Goal: Task Accomplishment & Management: Use online tool/utility

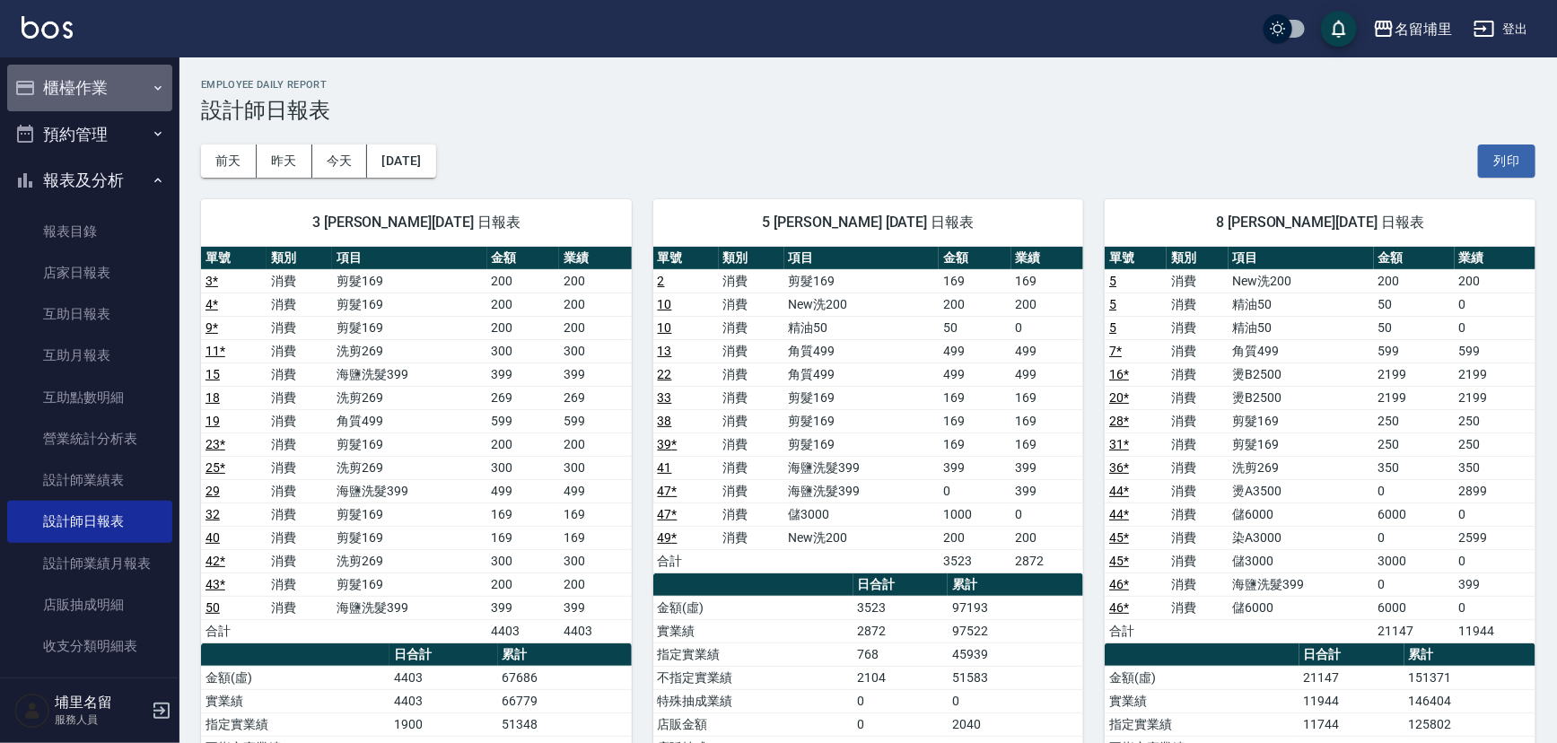
click at [97, 83] on button "櫃檯作業" at bounding box center [89, 88] width 165 height 47
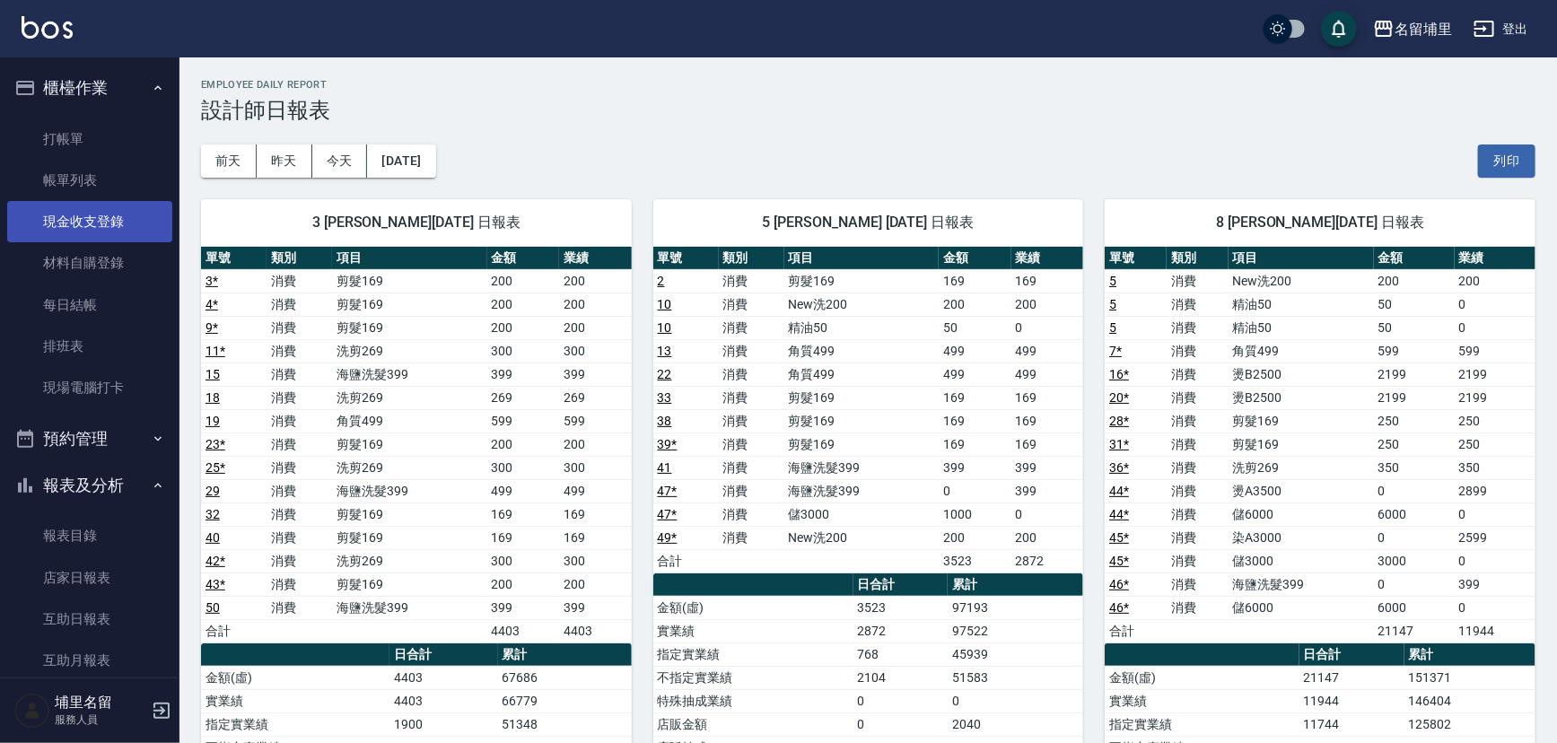
click at [114, 233] on link "現金收支登錄" at bounding box center [89, 221] width 165 height 41
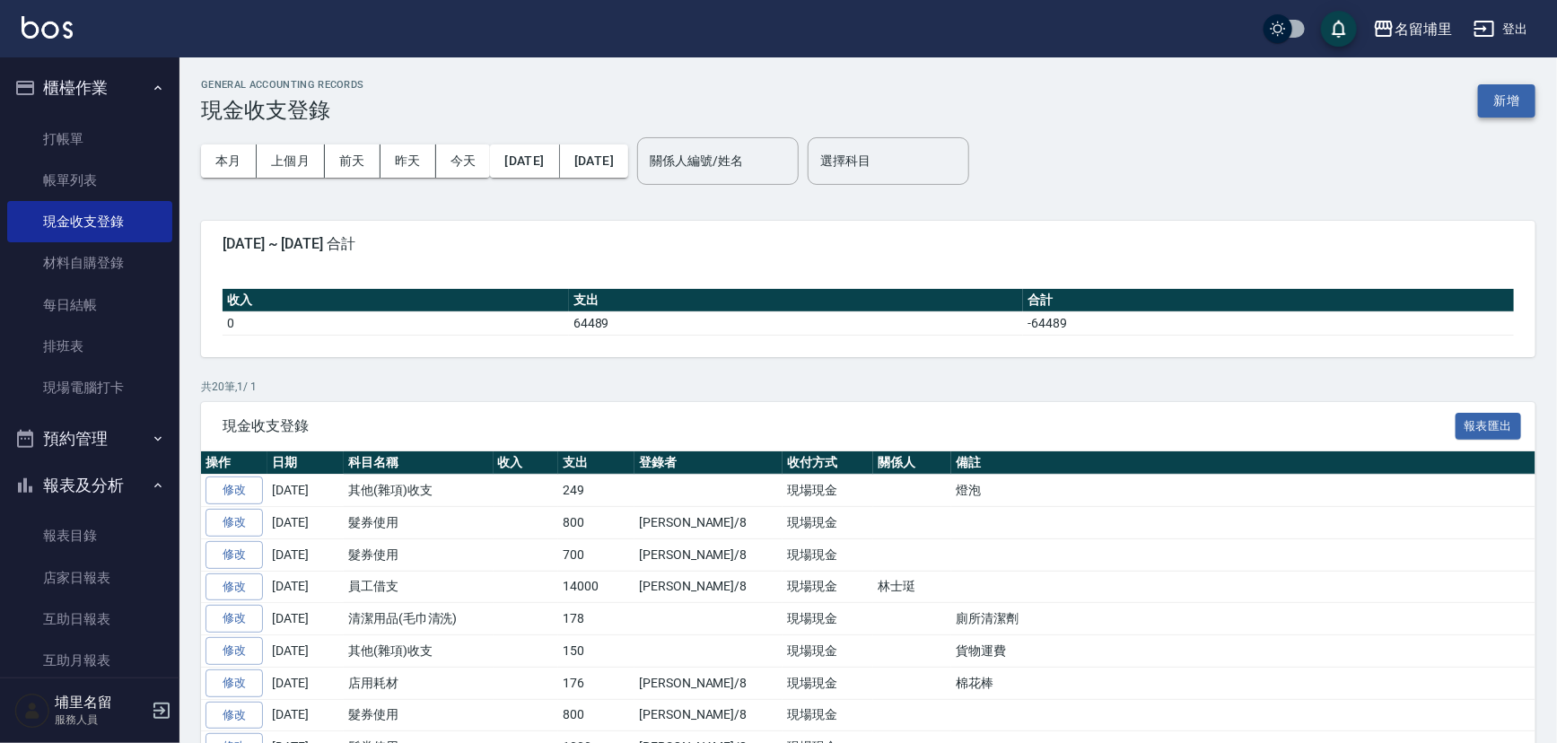
click at [1519, 107] on button "新增" at bounding box center [1506, 100] width 57 height 33
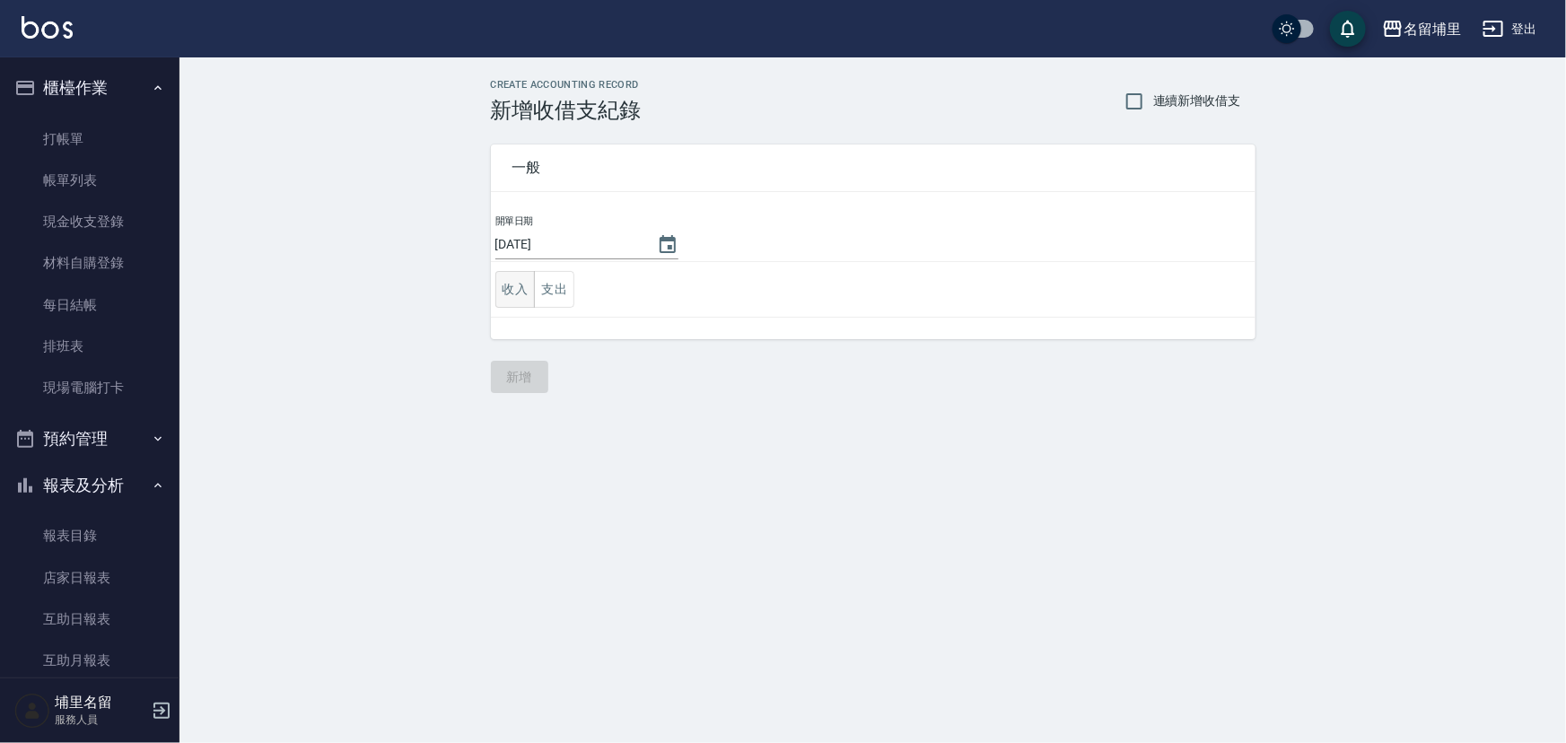
click at [521, 287] on button "收入" at bounding box center [515, 289] width 40 height 37
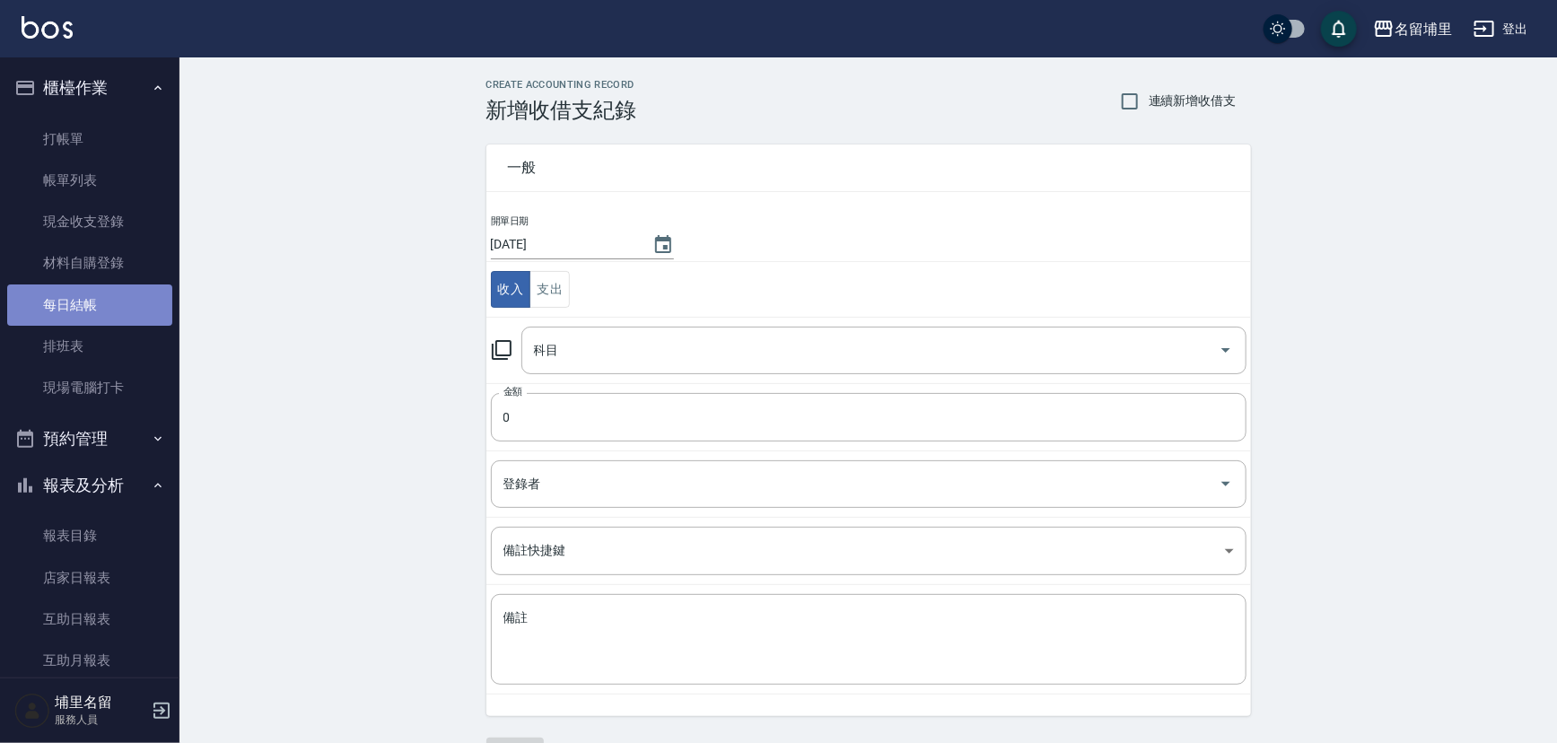
click at [108, 293] on link "每日結帳" at bounding box center [89, 304] width 165 height 41
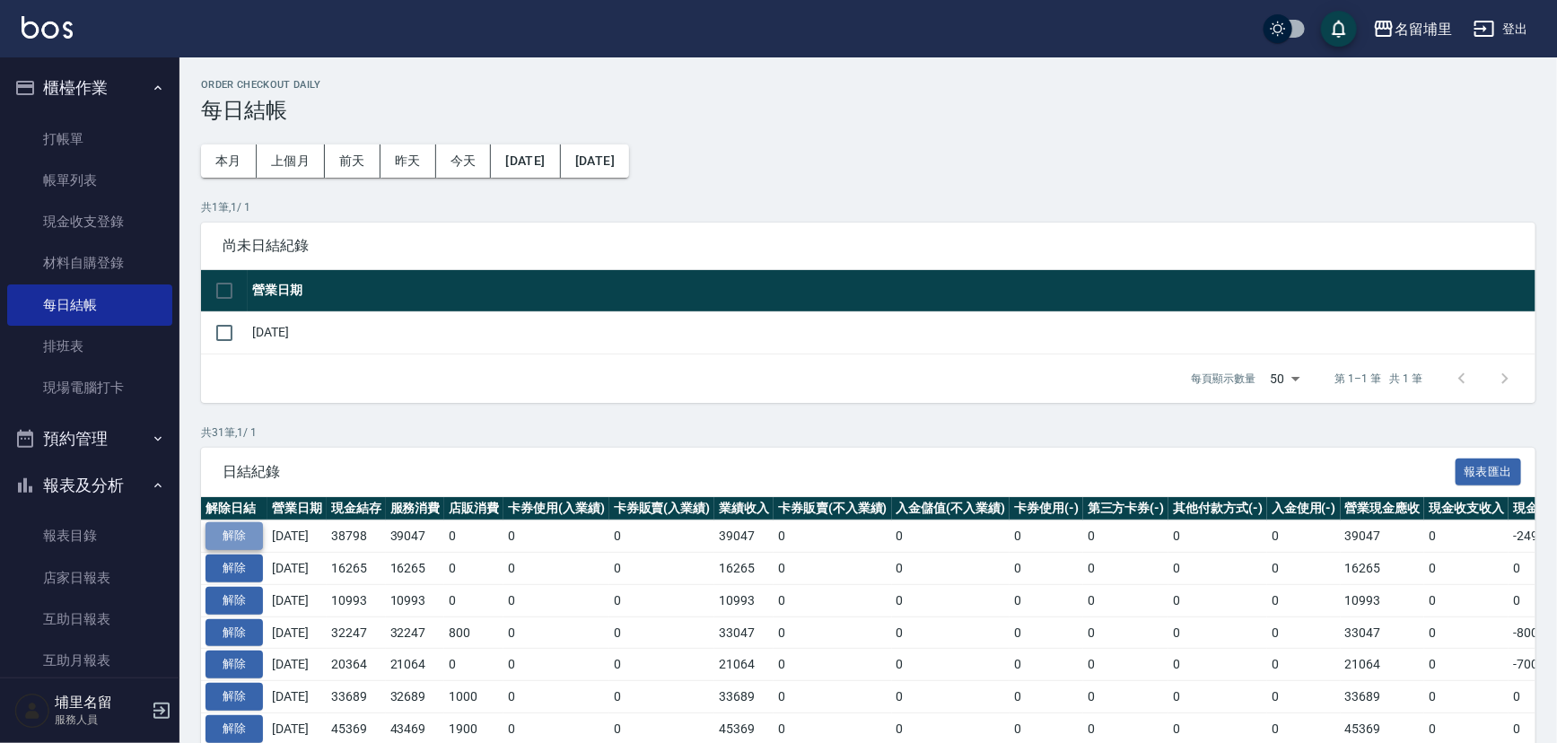
click at [237, 525] on button "解除" at bounding box center [234, 536] width 57 height 28
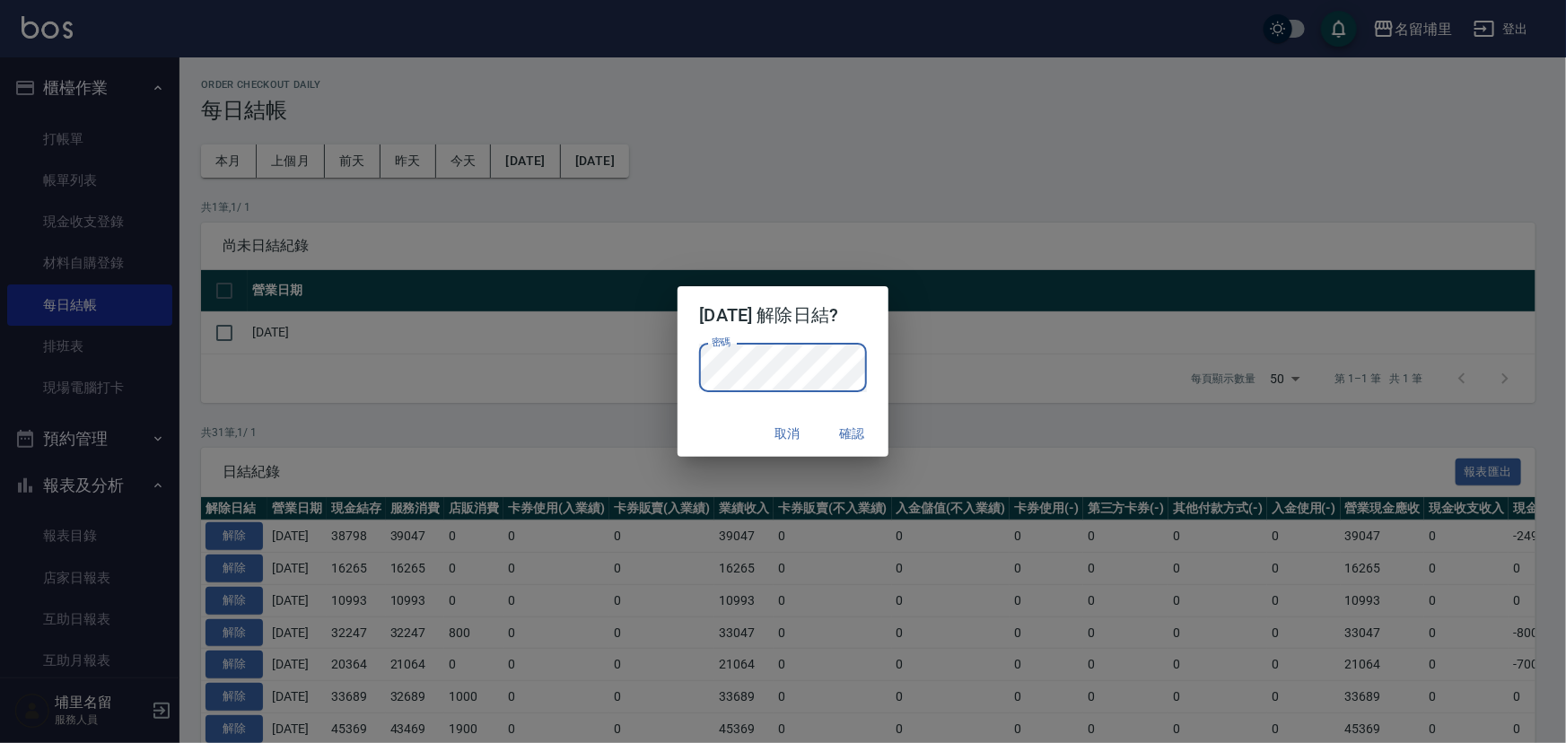
click at [692, 430] on div "取消 確認" at bounding box center [783, 434] width 210 height 48
click at [862, 433] on button "確認" at bounding box center [852, 433] width 57 height 33
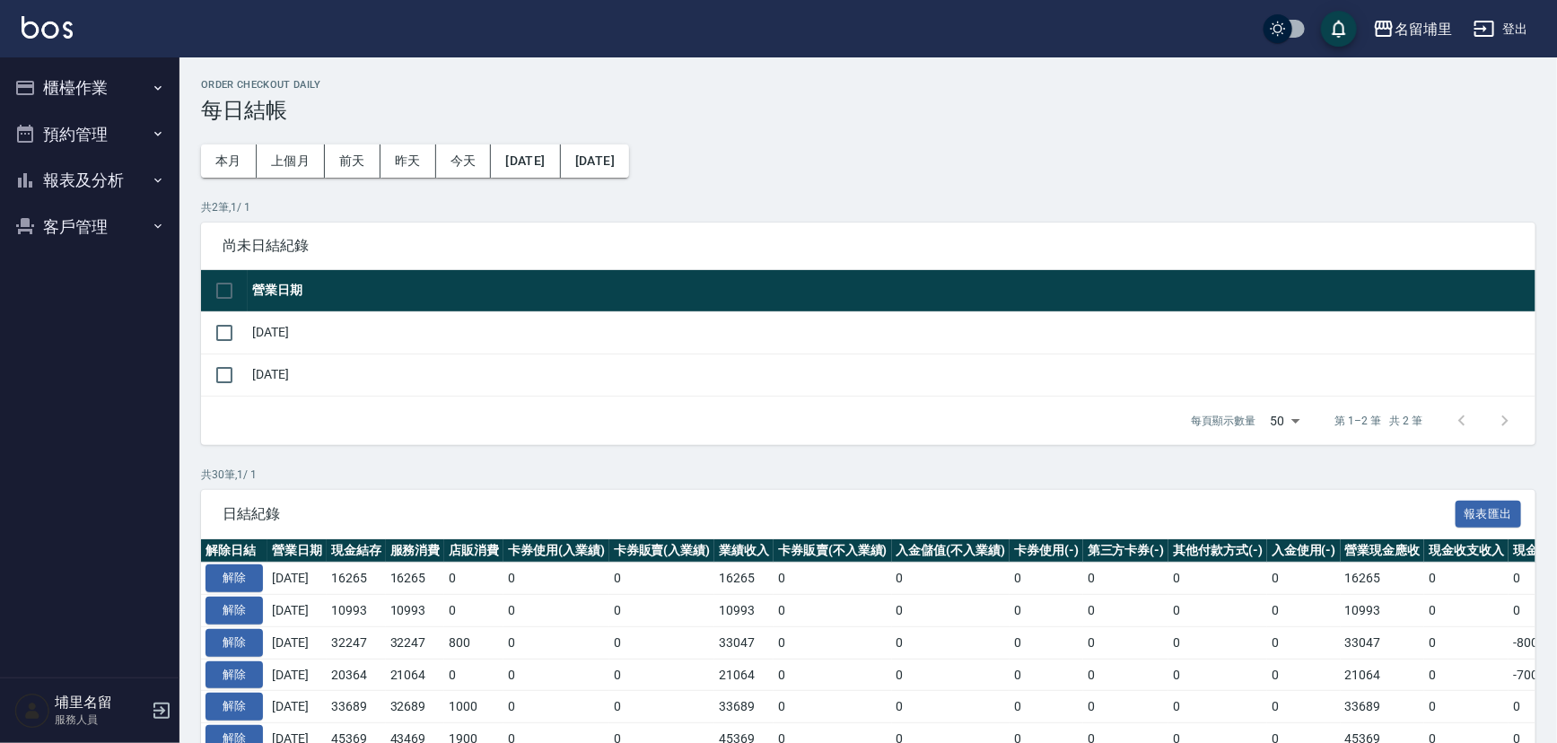
click at [48, 89] on button "櫃檯作業" at bounding box center [89, 88] width 165 height 47
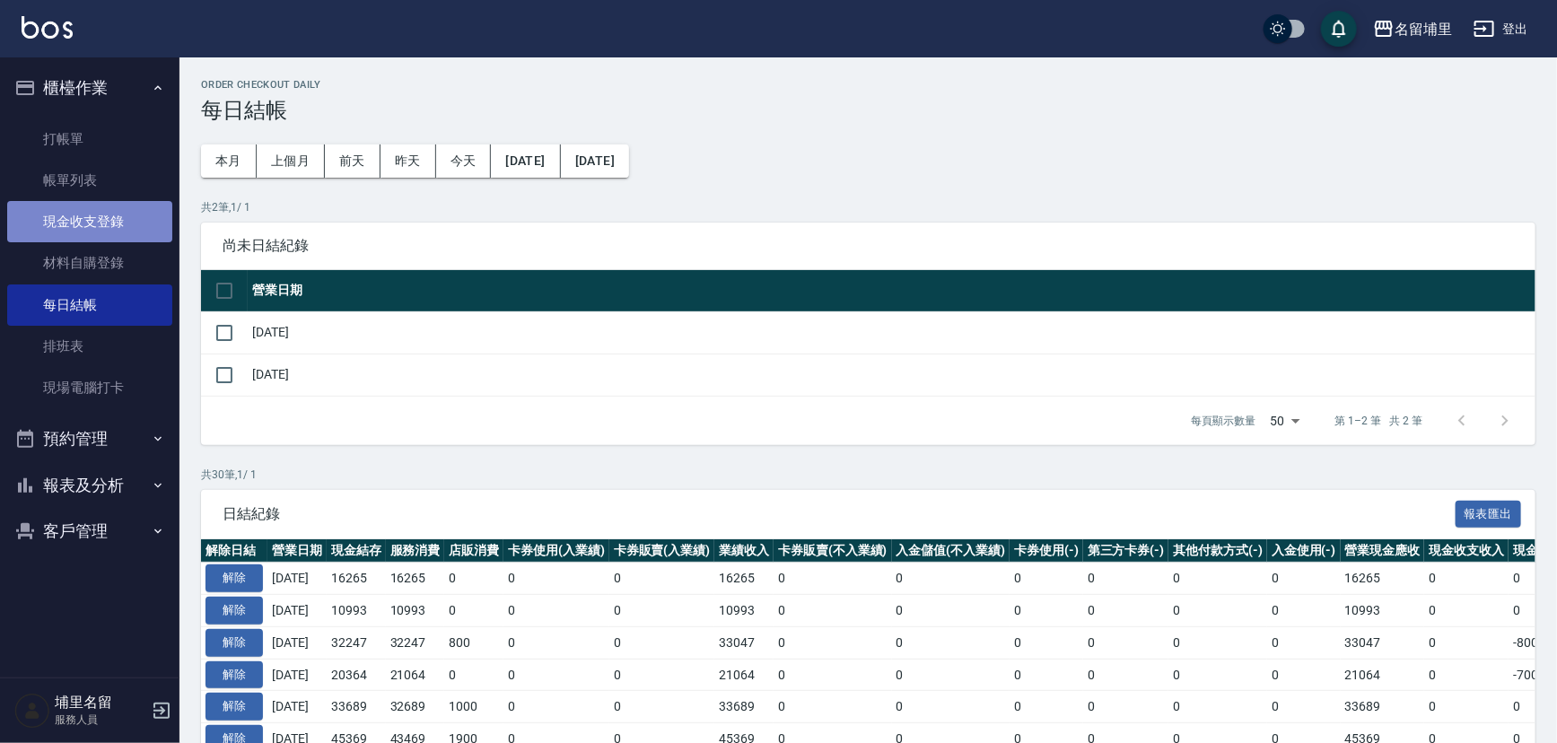
drag, startPoint x: 114, startPoint y: 222, endPoint x: 174, endPoint y: 206, distance: 62.3
click at [114, 221] on link "現金收支登錄" at bounding box center [89, 221] width 165 height 41
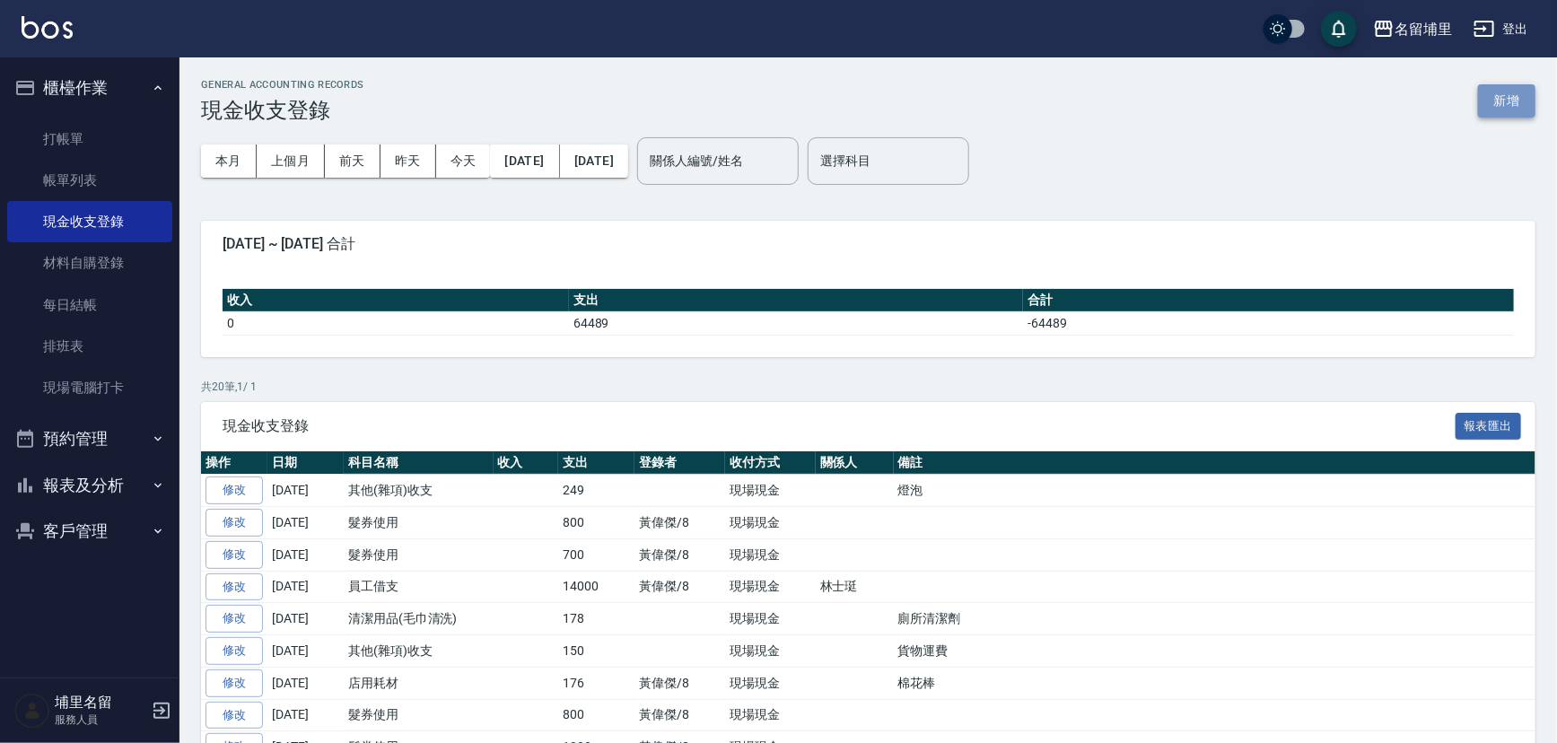
click at [1515, 111] on button "新增" at bounding box center [1506, 100] width 57 height 33
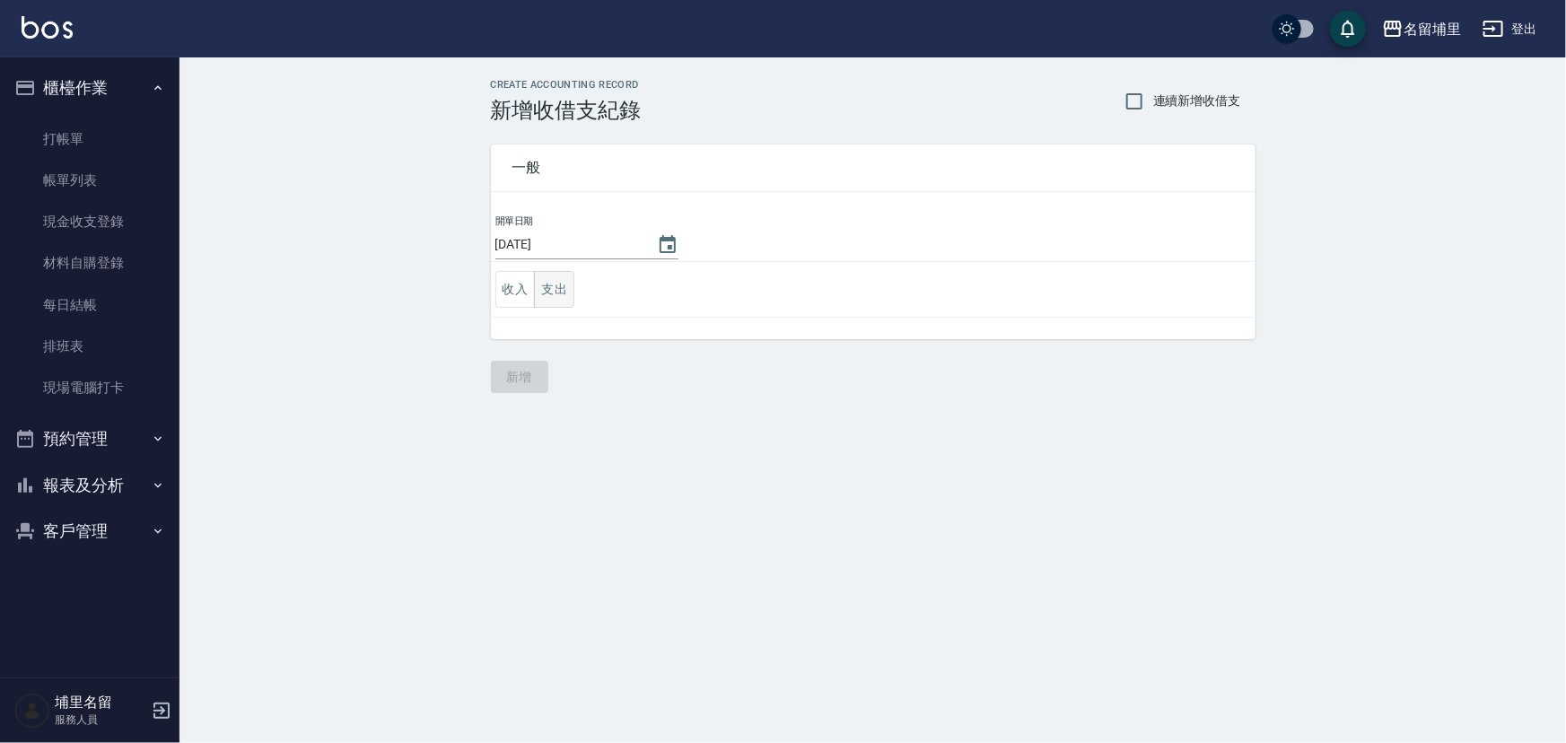
click at [570, 285] on button "支出" at bounding box center [554, 289] width 40 height 37
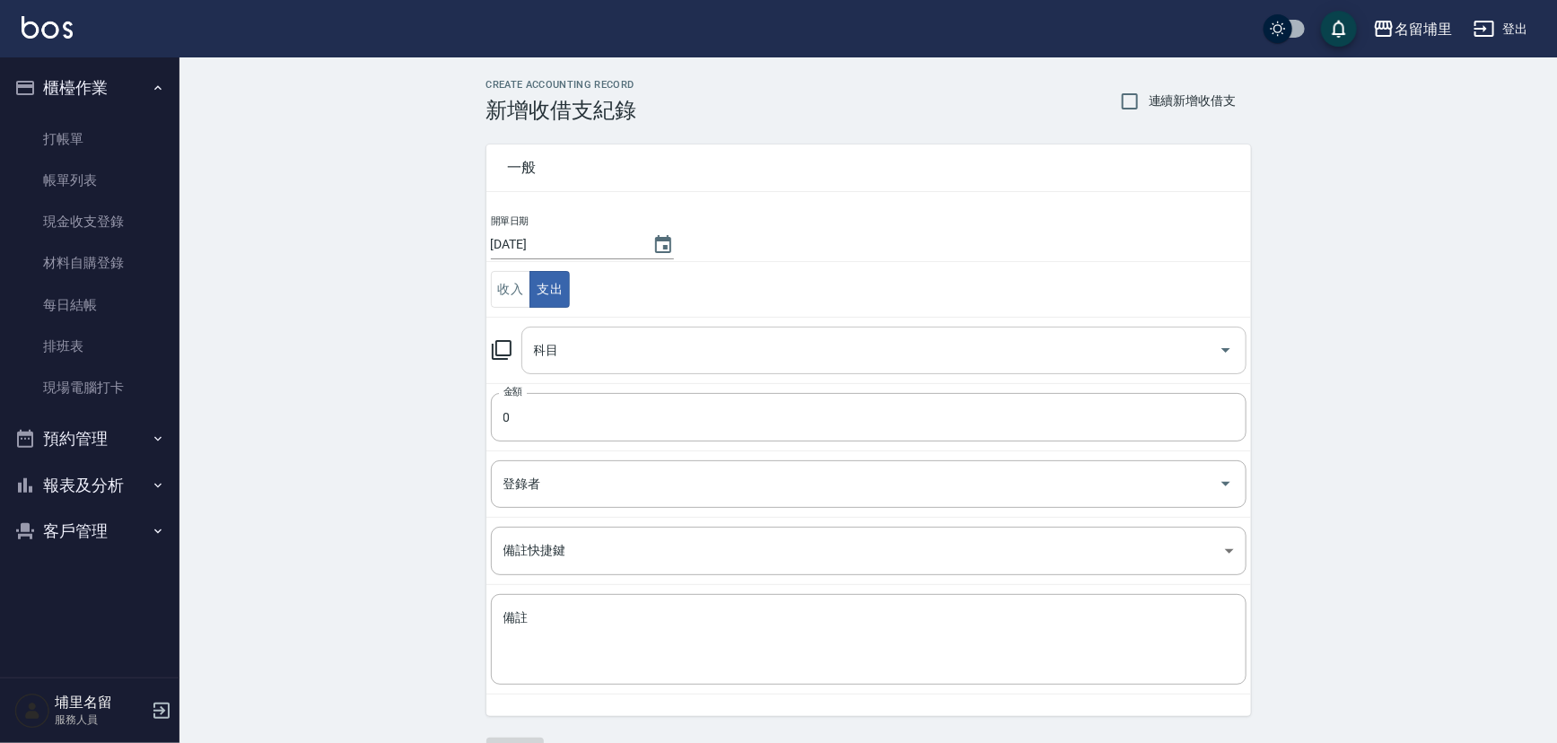
click at [625, 352] on input "科目" at bounding box center [870, 350] width 682 height 31
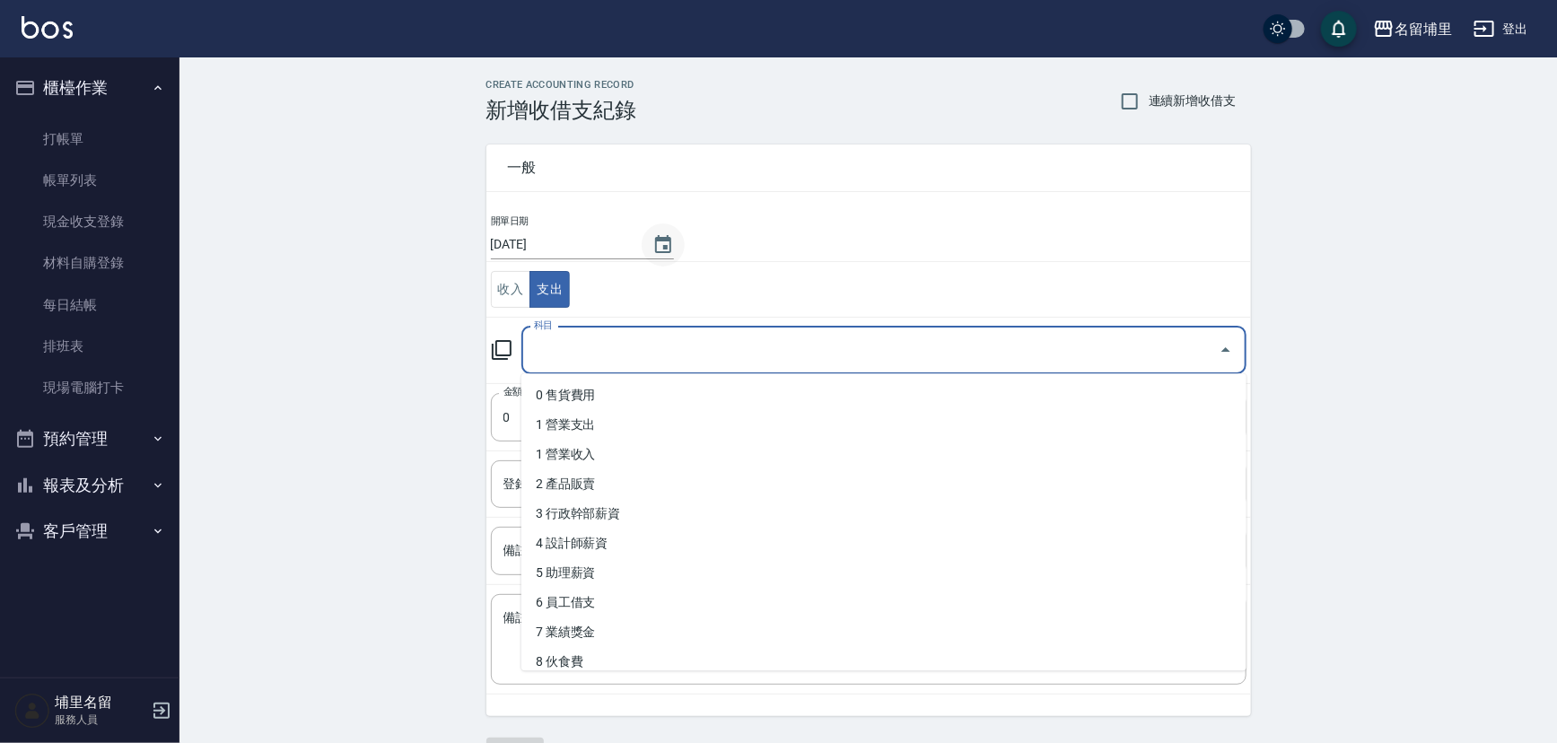
click at [664, 249] on icon "Choose date, selected date is 2025-08-23" at bounding box center [663, 244] width 16 height 18
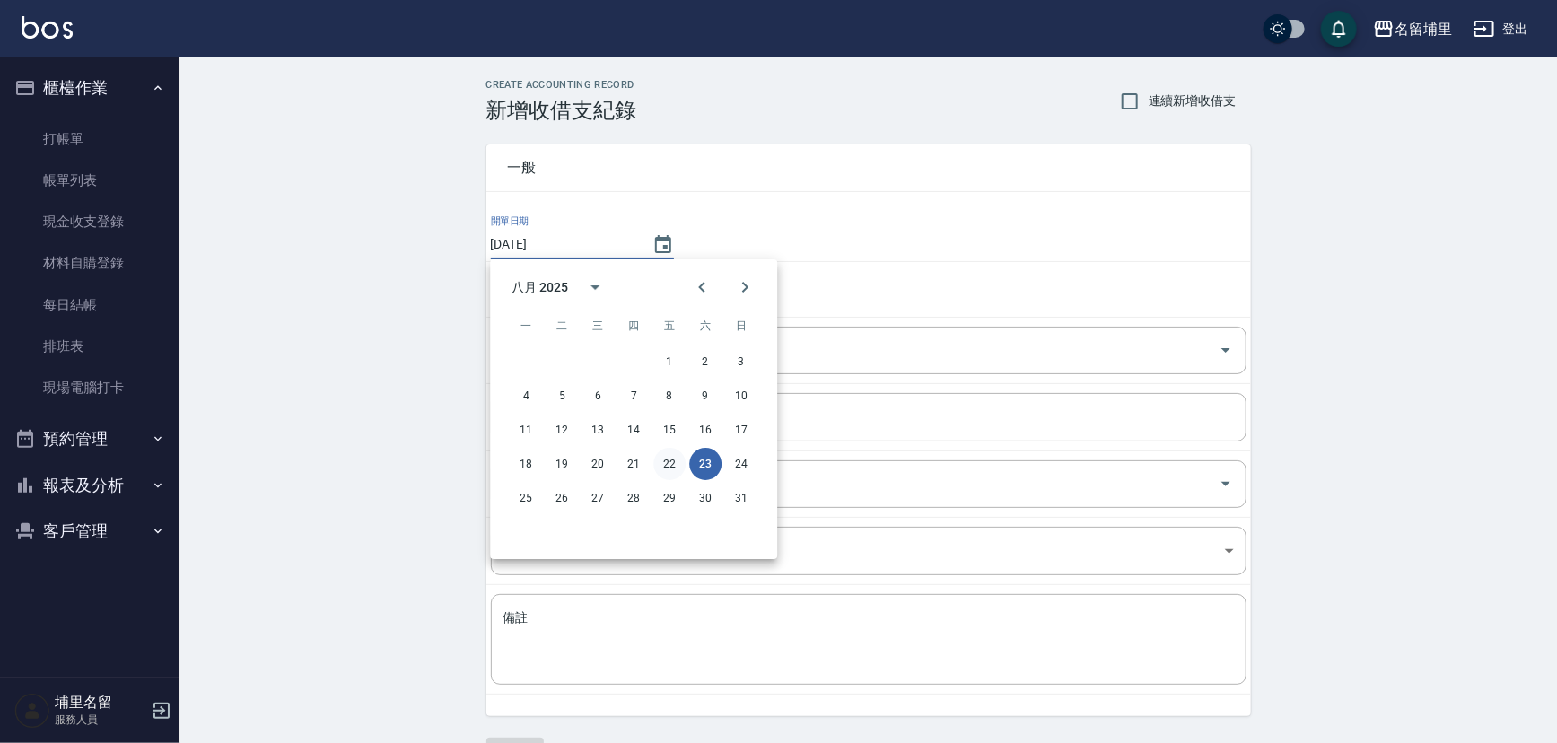
click at [672, 460] on button "22" at bounding box center [669, 464] width 32 height 32
type input "2025/08/22"
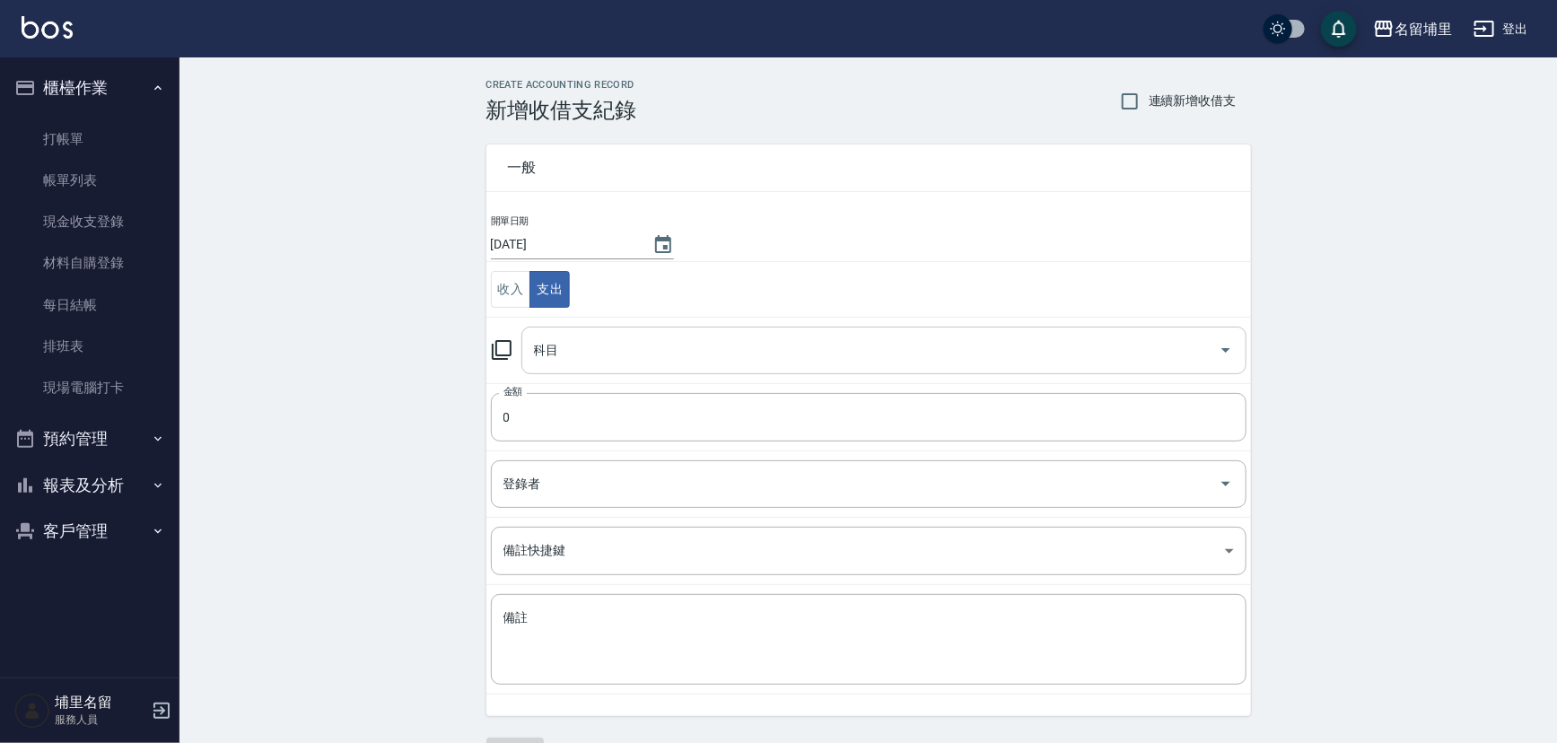
click at [628, 341] on input "科目" at bounding box center [870, 350] width 682 height 31
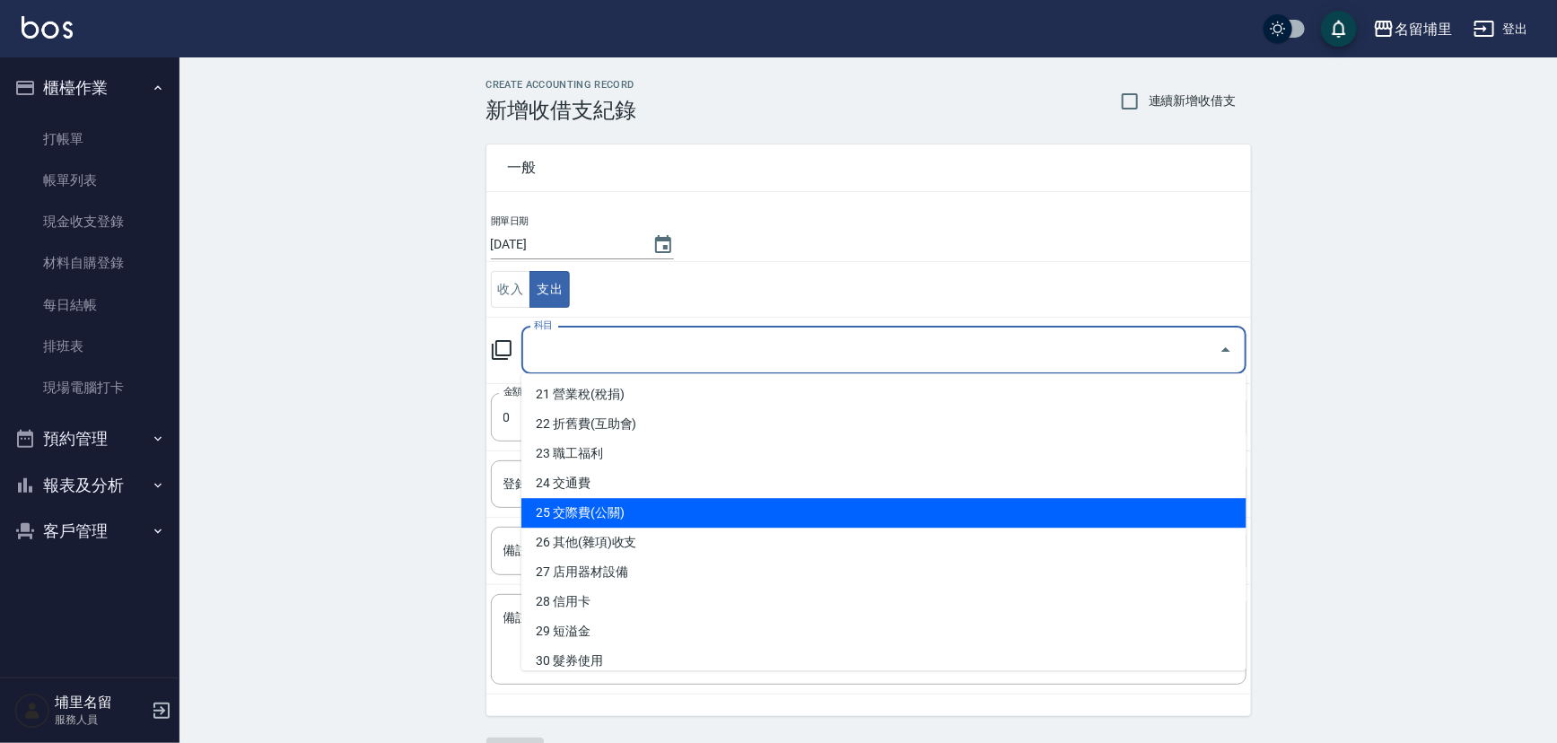
scroll to position [734, 0]
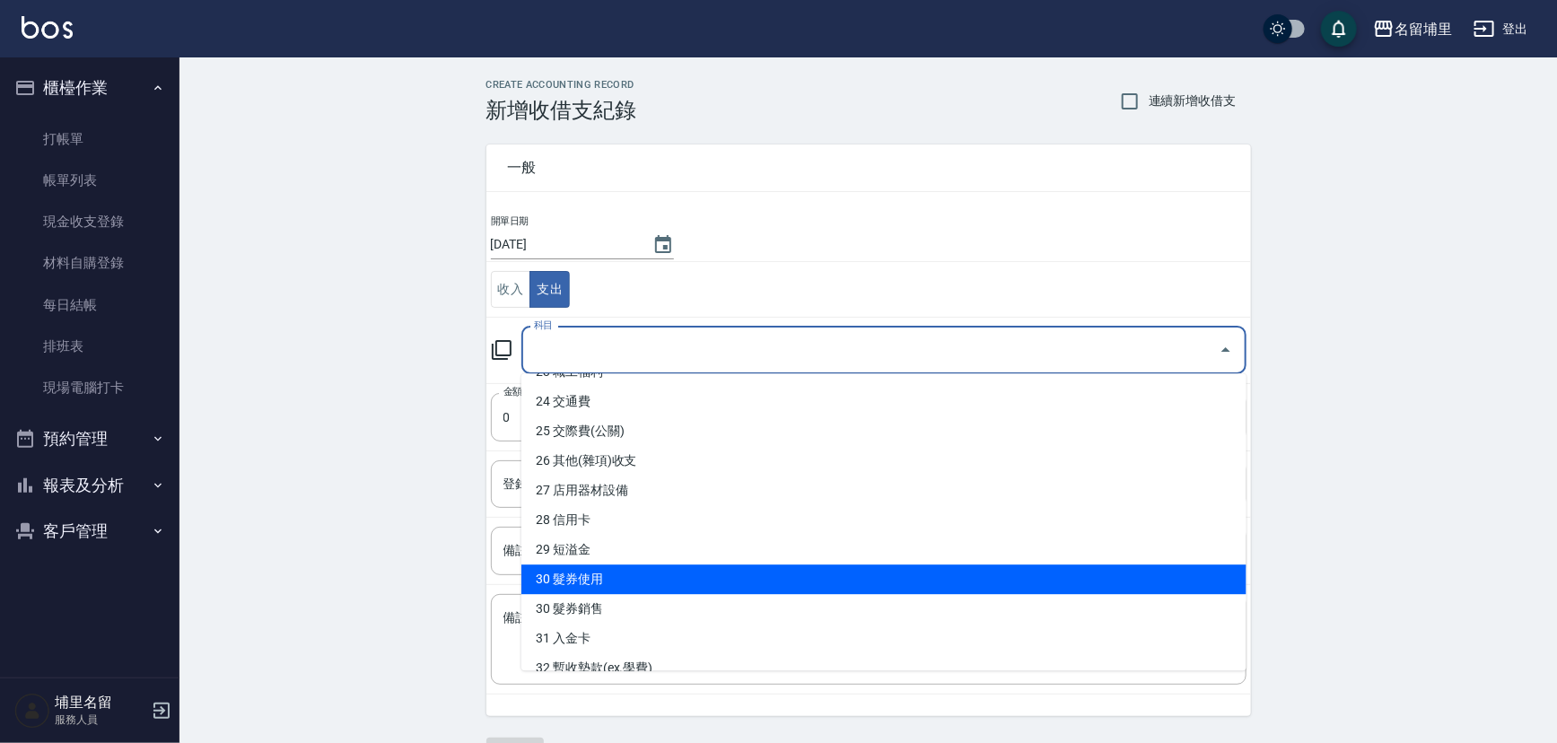
click at [664, 568] on li "30 髮券使用" at bounding box center [883, 579] width 725 height 30
type input "30 髮券使用"
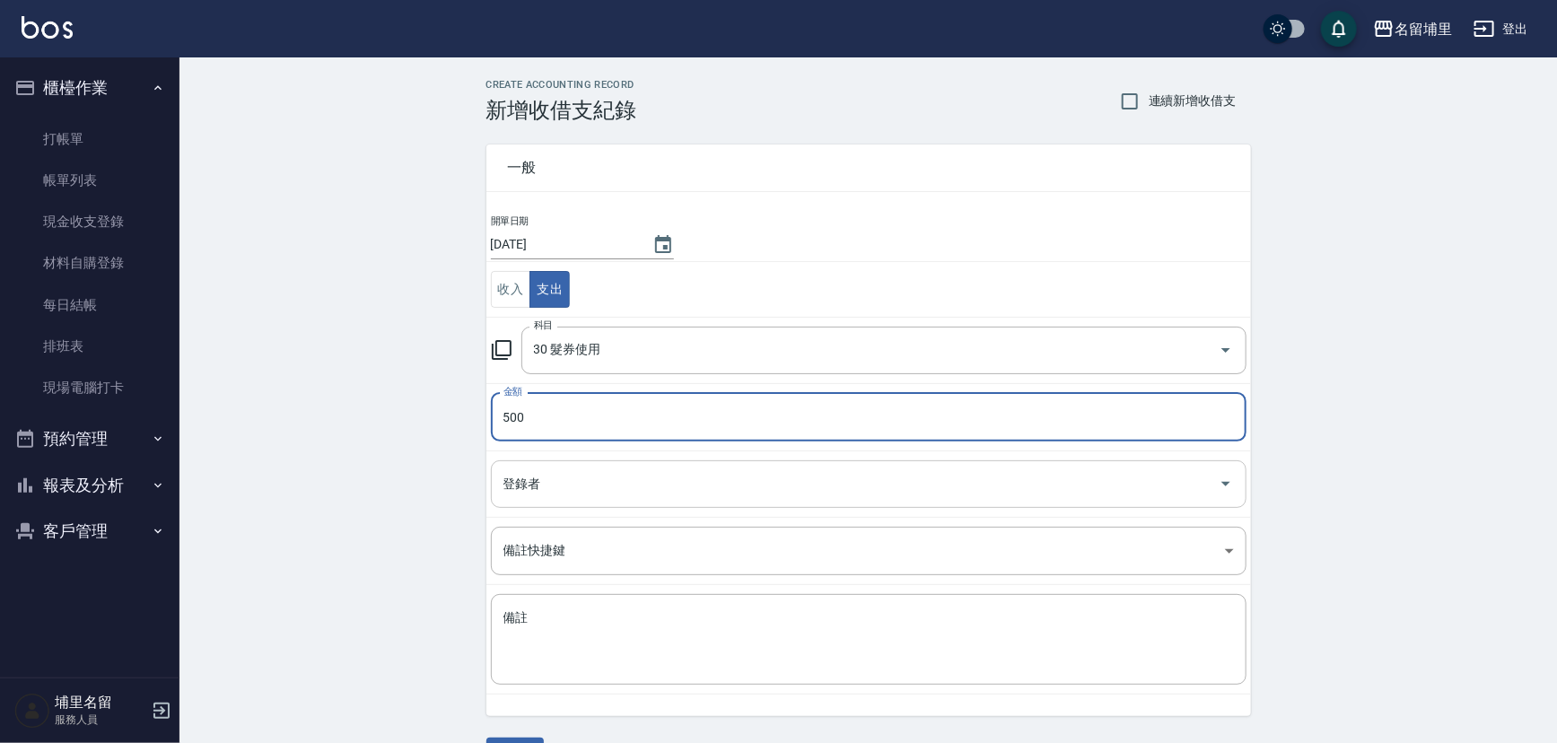
type input "500"
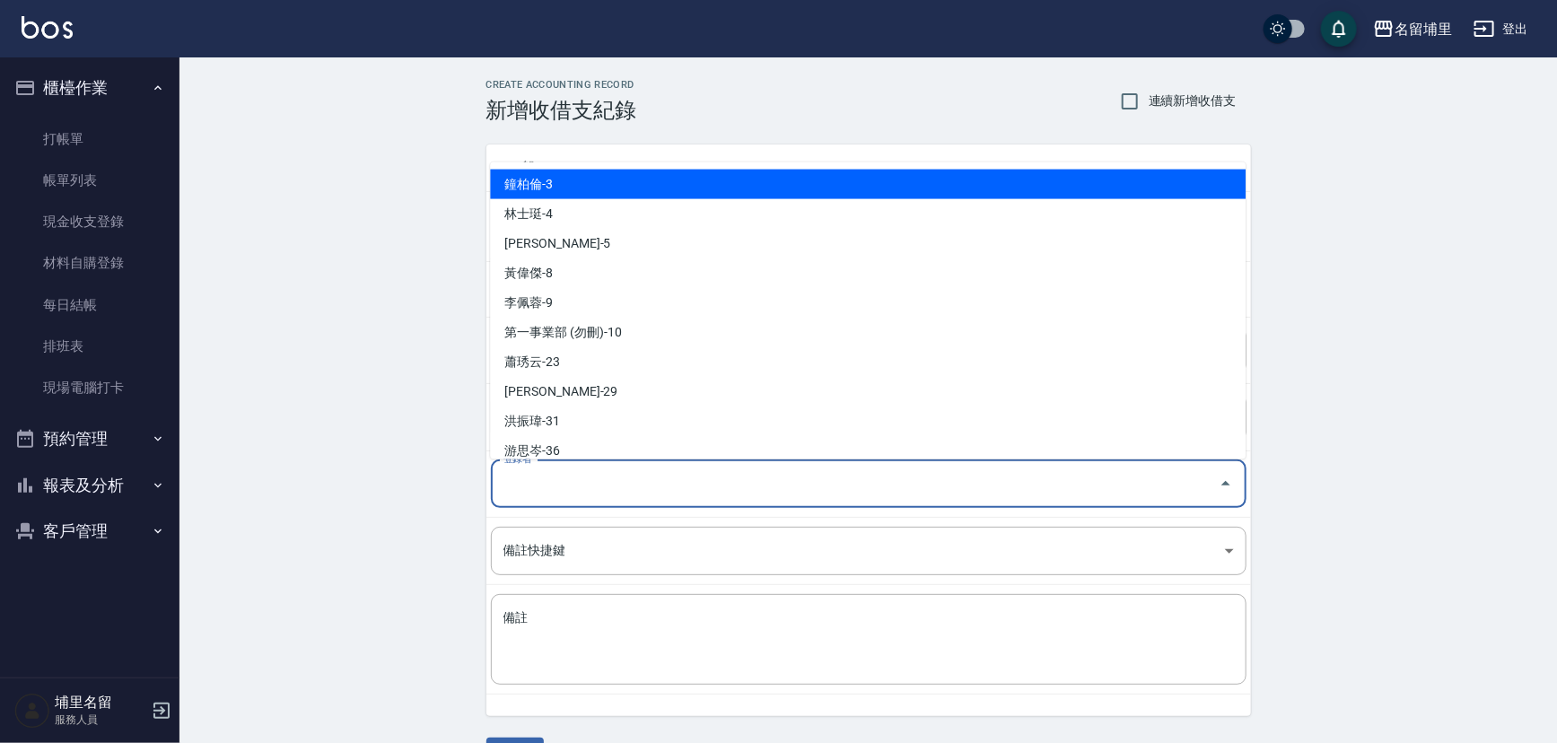
click at [651, 475] on input "登錄者" at bounding box center [855, 483] width 713 height 31
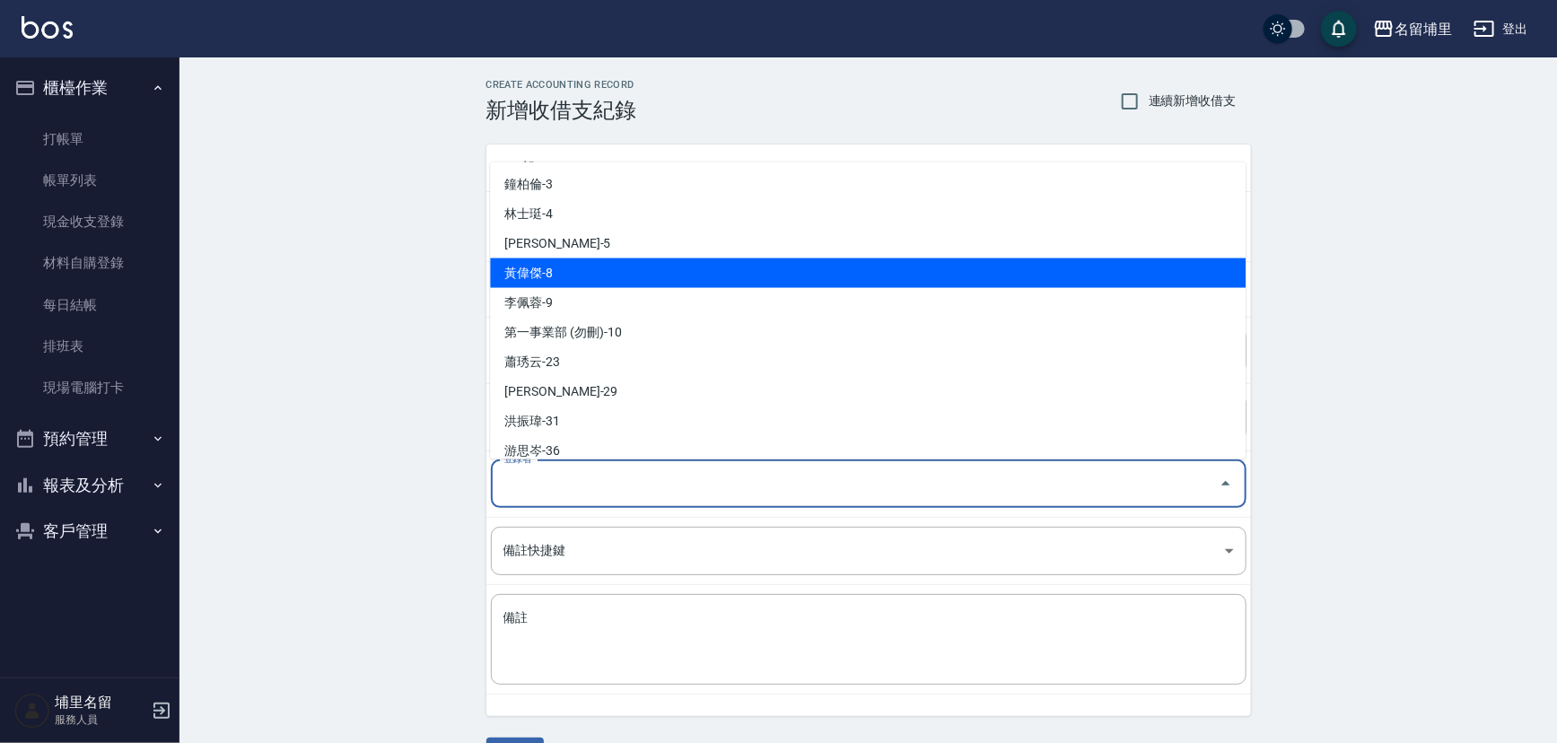
click at [628, 284] on li "黃偉傑-8" at bounding box center [868, 273] width 756 height 30
type input "黃偉傑-8"
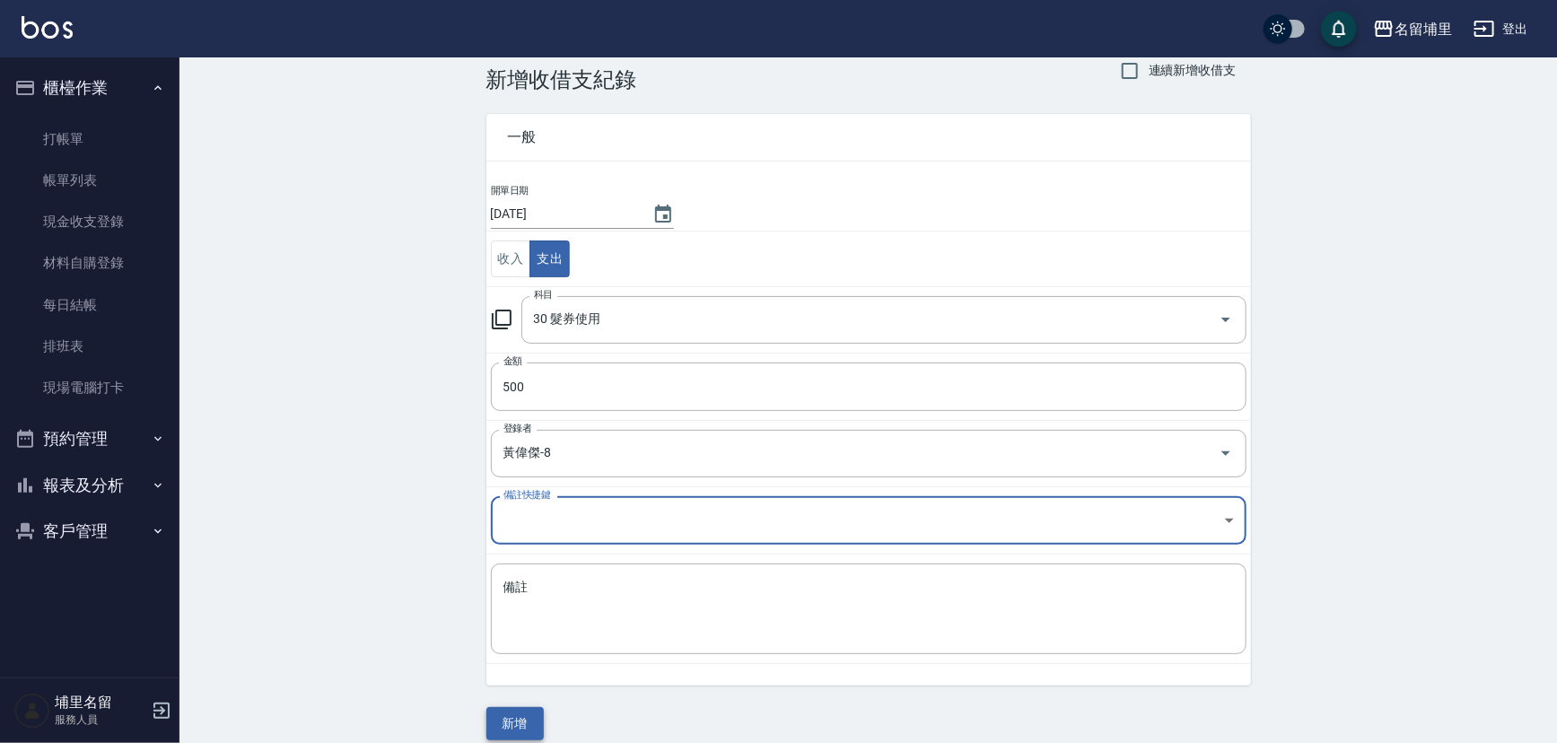
scroll to position [48, 0]
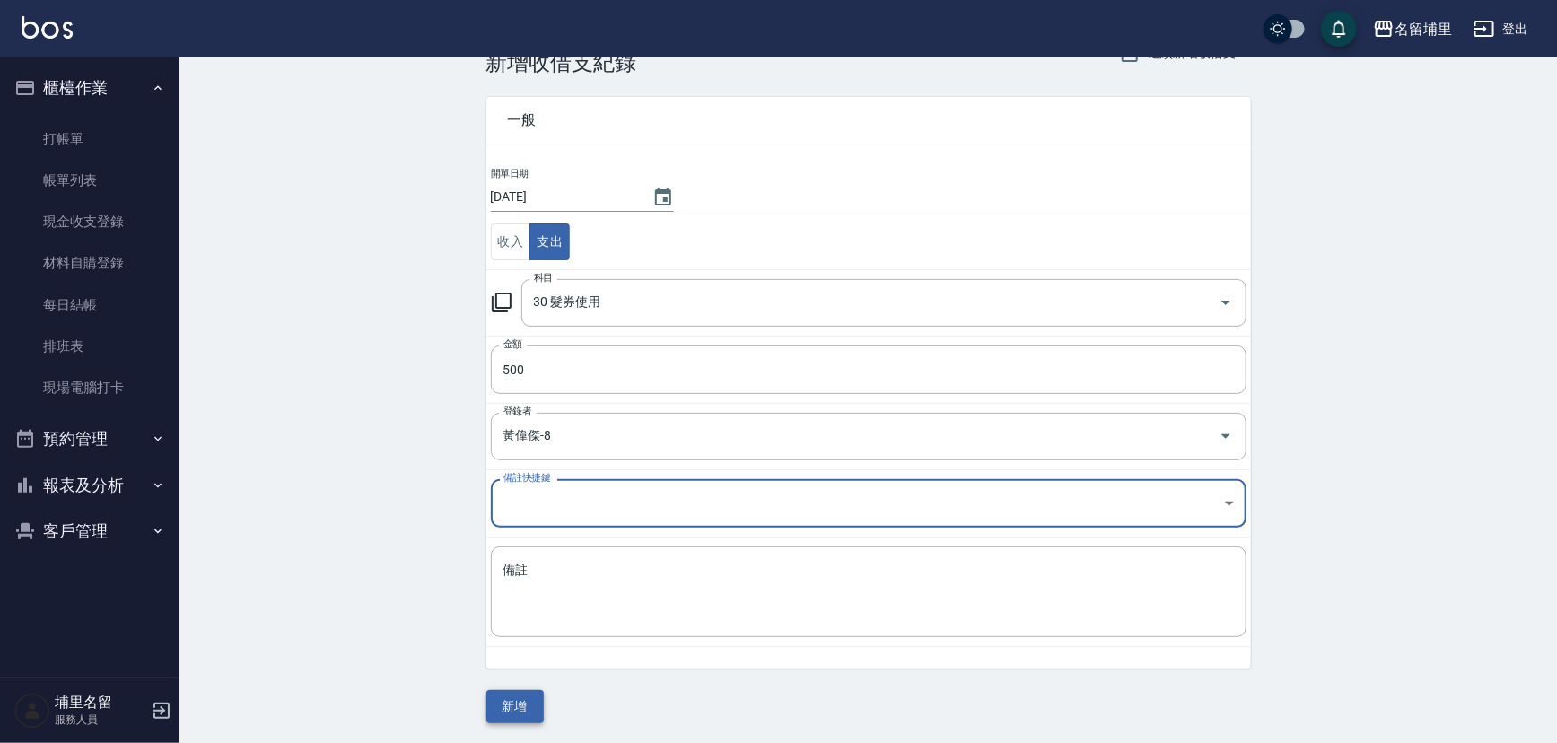
click at [515, 696] on button "新增" at bounding box center [514, 706] width 57 height 33
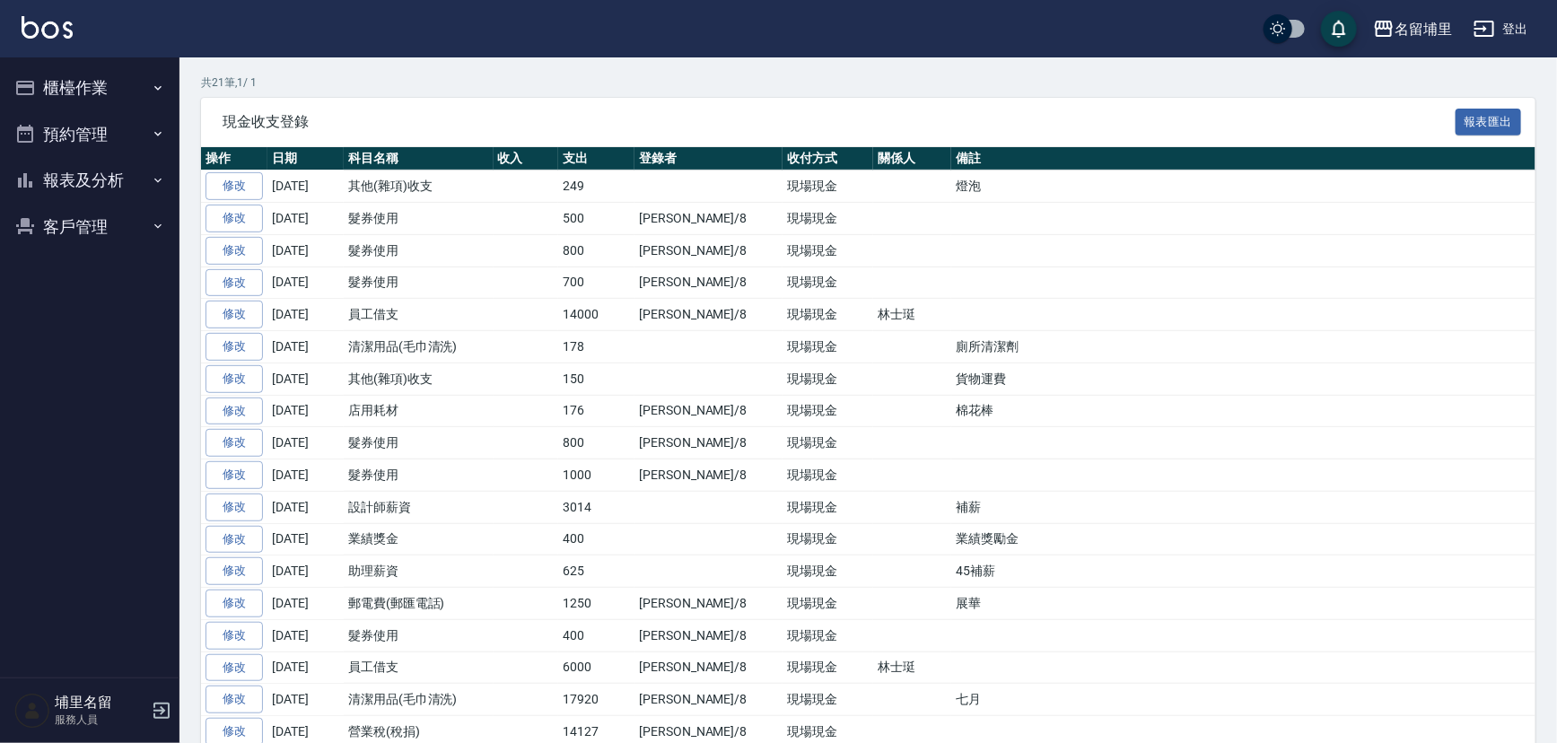
scroll to position [326, 0]
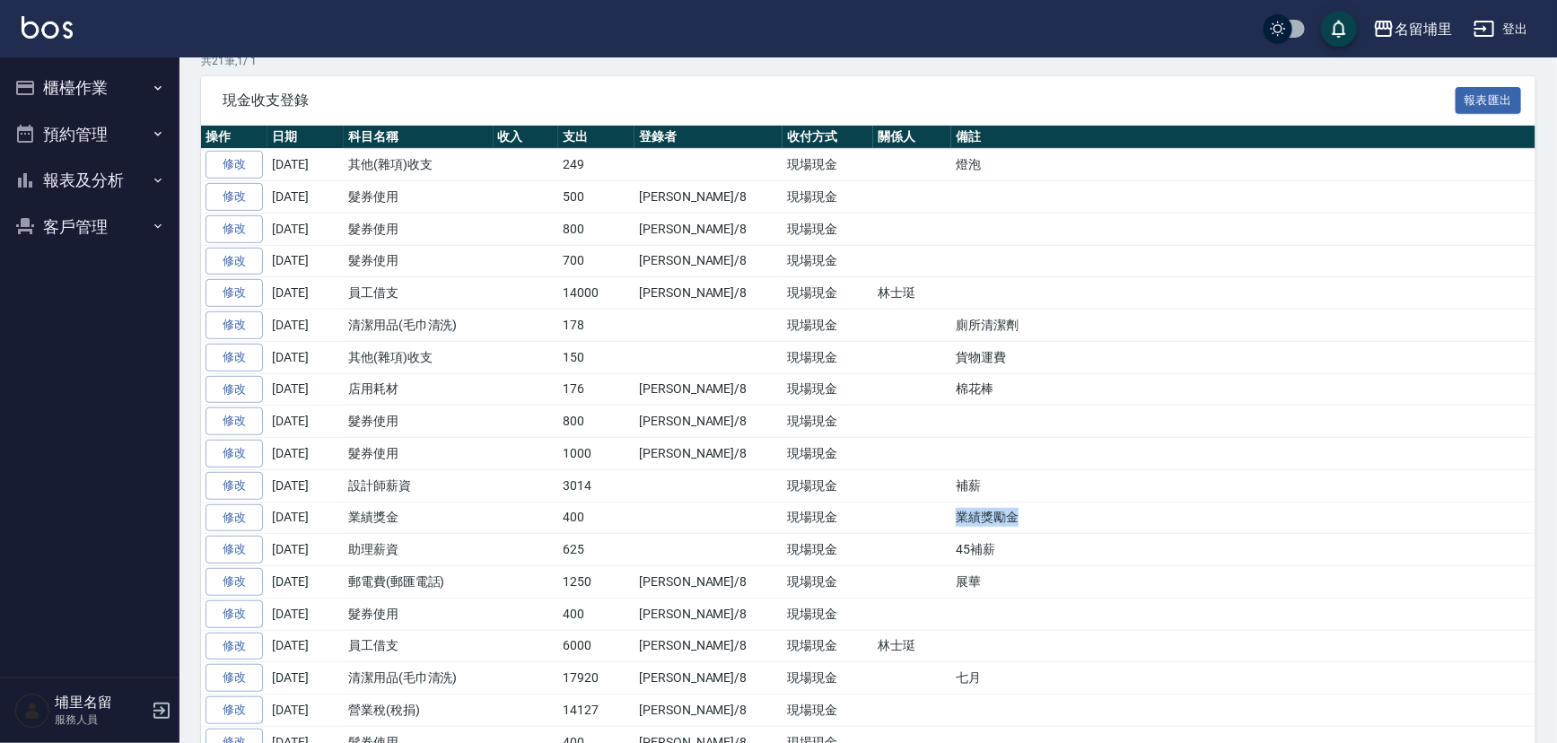
drag, startPoint x: 979, startPoint y: 513, endPoint x: 897, endPoint y: 511, distance: 82.6
click at [951, 511] on td "業績獎勵金" at bounding box center [1243, 518] width 584 height 32
click at [951, 510] on td "業績獎勵金" at bounding box center [1243, 518] width 584 height 32
click at [951, 534] on td "45補薪" at bounding box center [1243, 550] width 584 height 32
drag, startPoint x: 948, startPoint y: 543, endPoint x: 885, endPoint y: 544, distance: 62.8
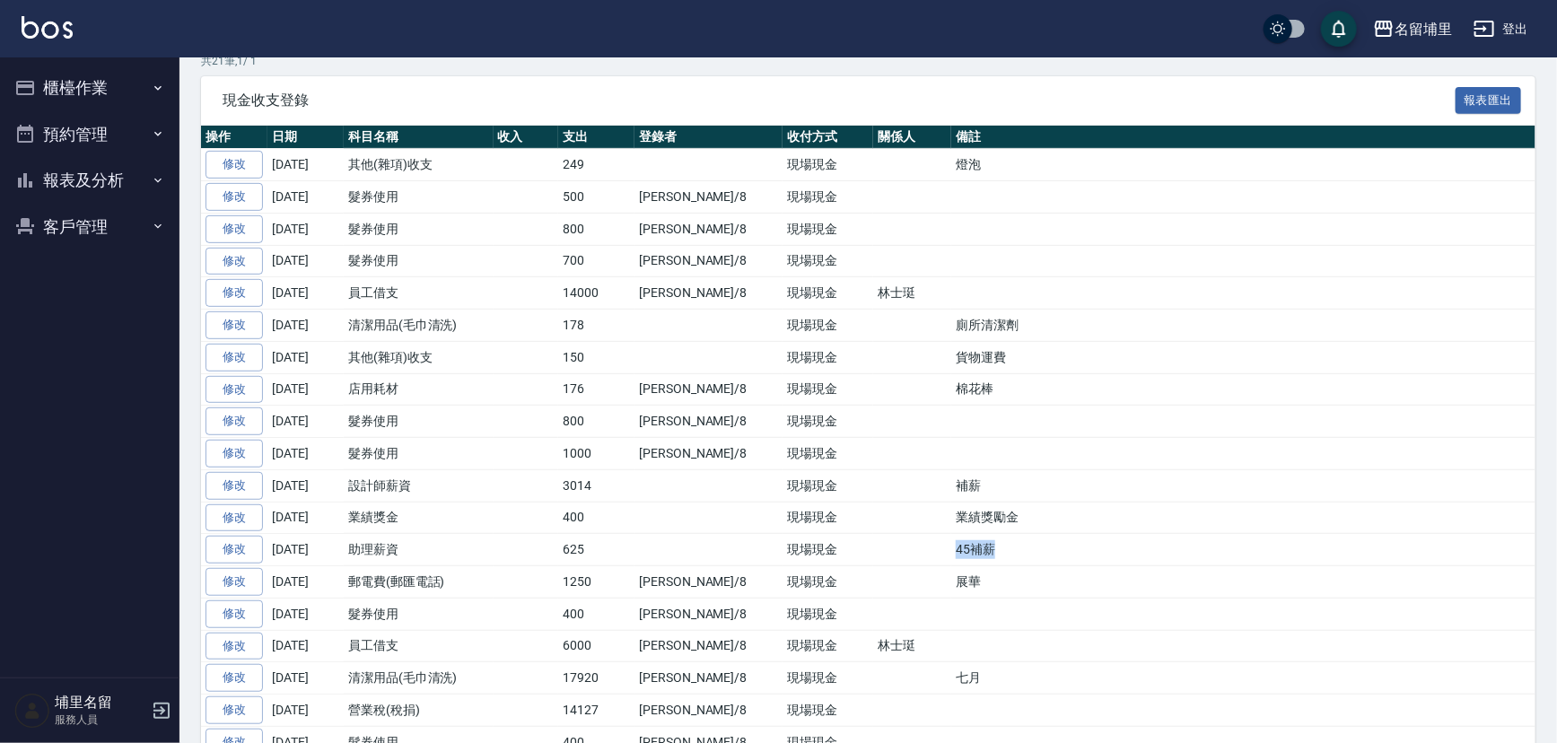
click at [885, 544] on tr "修改 [DATE] 助理薪資 625 現場現金 45補薪" at bounding box center [868, 550] width 1334 height 32
click at [885, 543] on td at bounding box center [912, 550] width 78 height 32
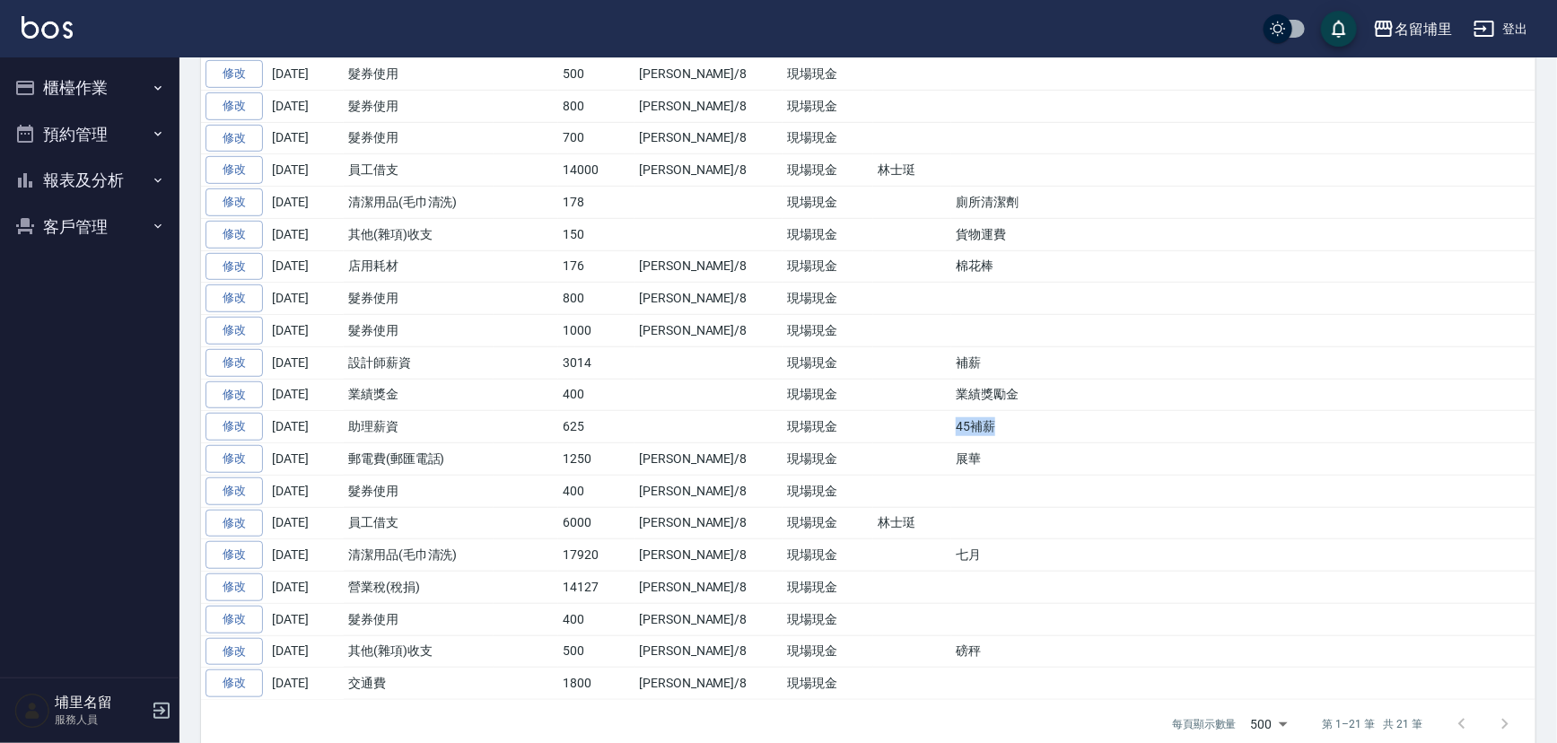
scroll to position [468, 0]
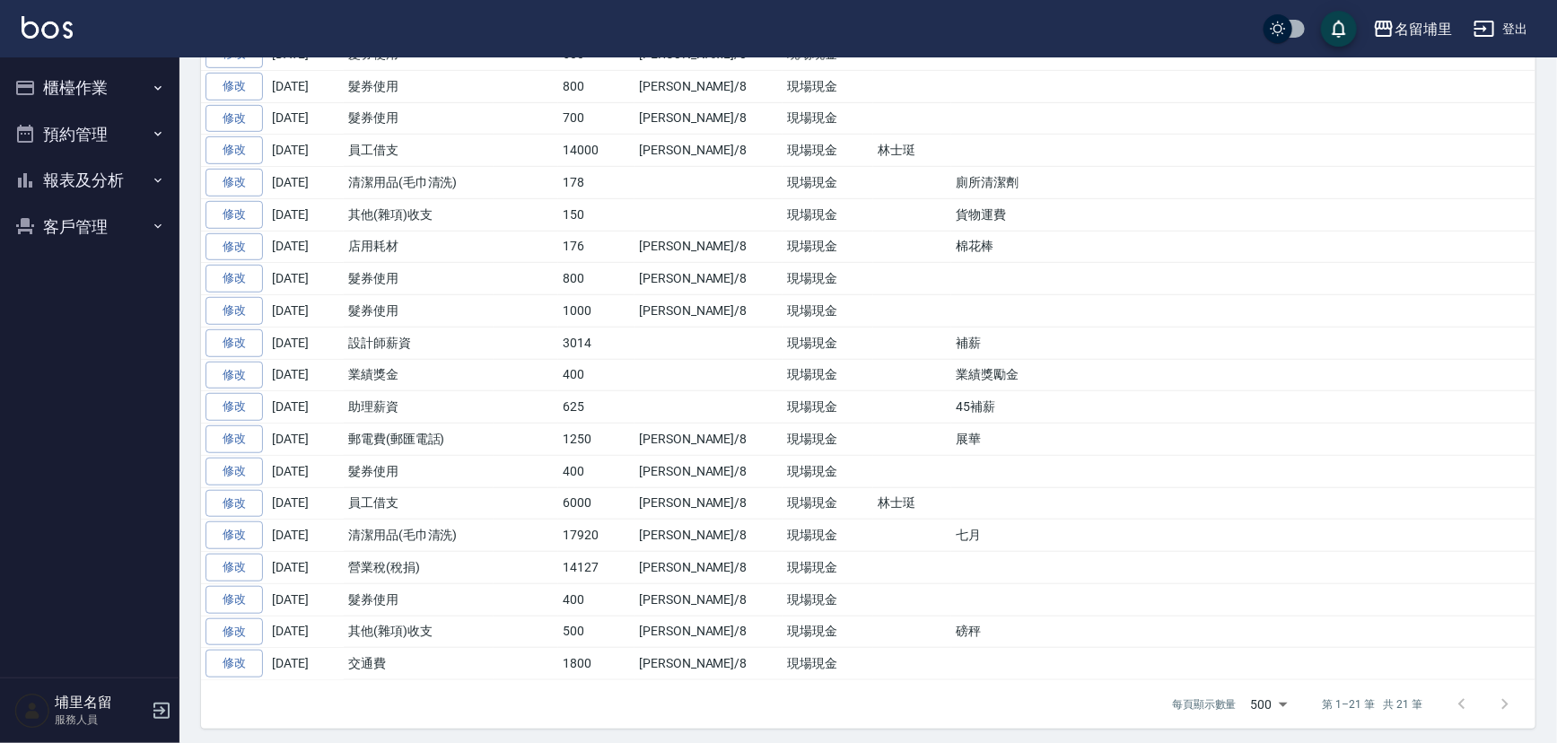
click at [1000, 520] on td "七月" at bounding box center [1243, 536] width 584 height 32
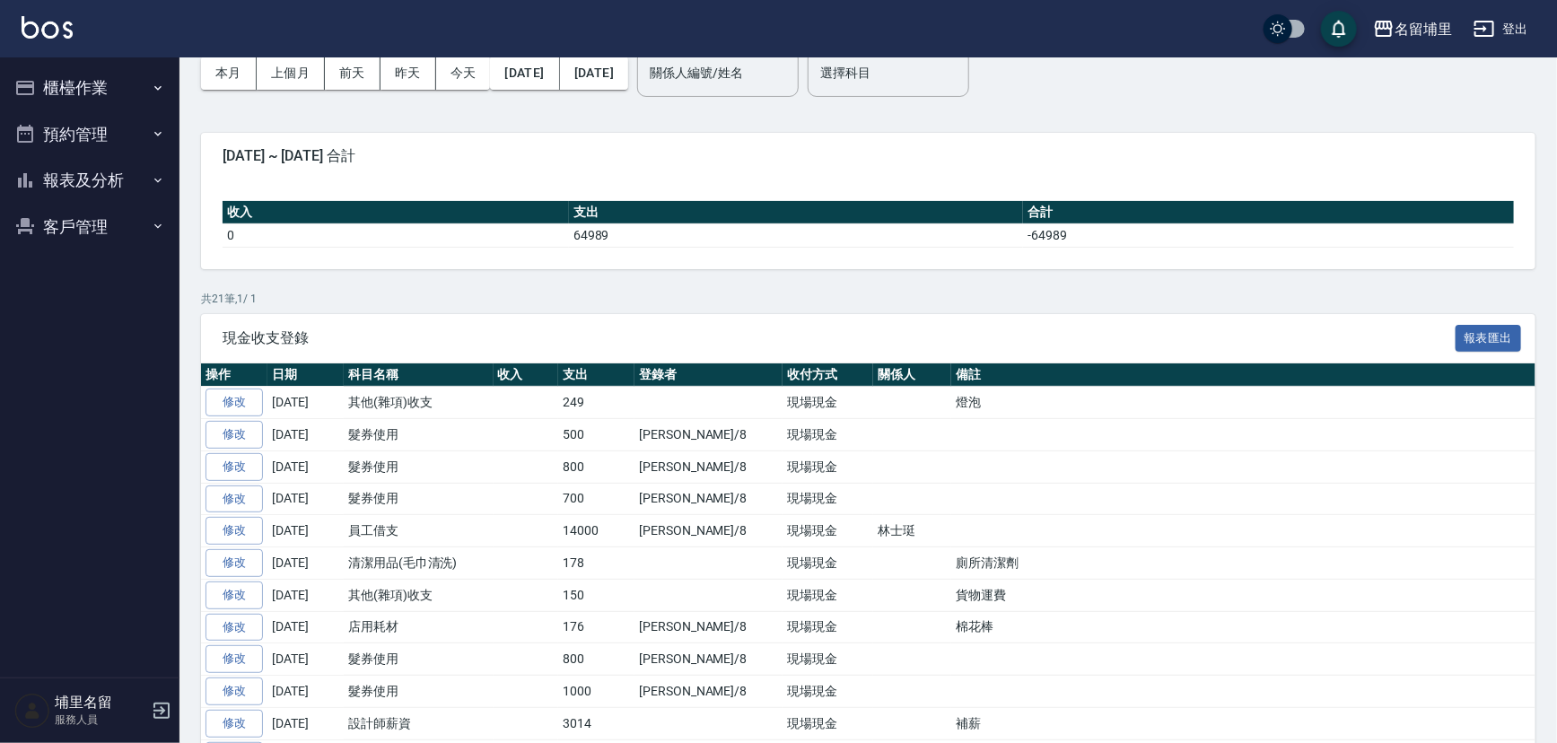
scroll to position [61, 0]
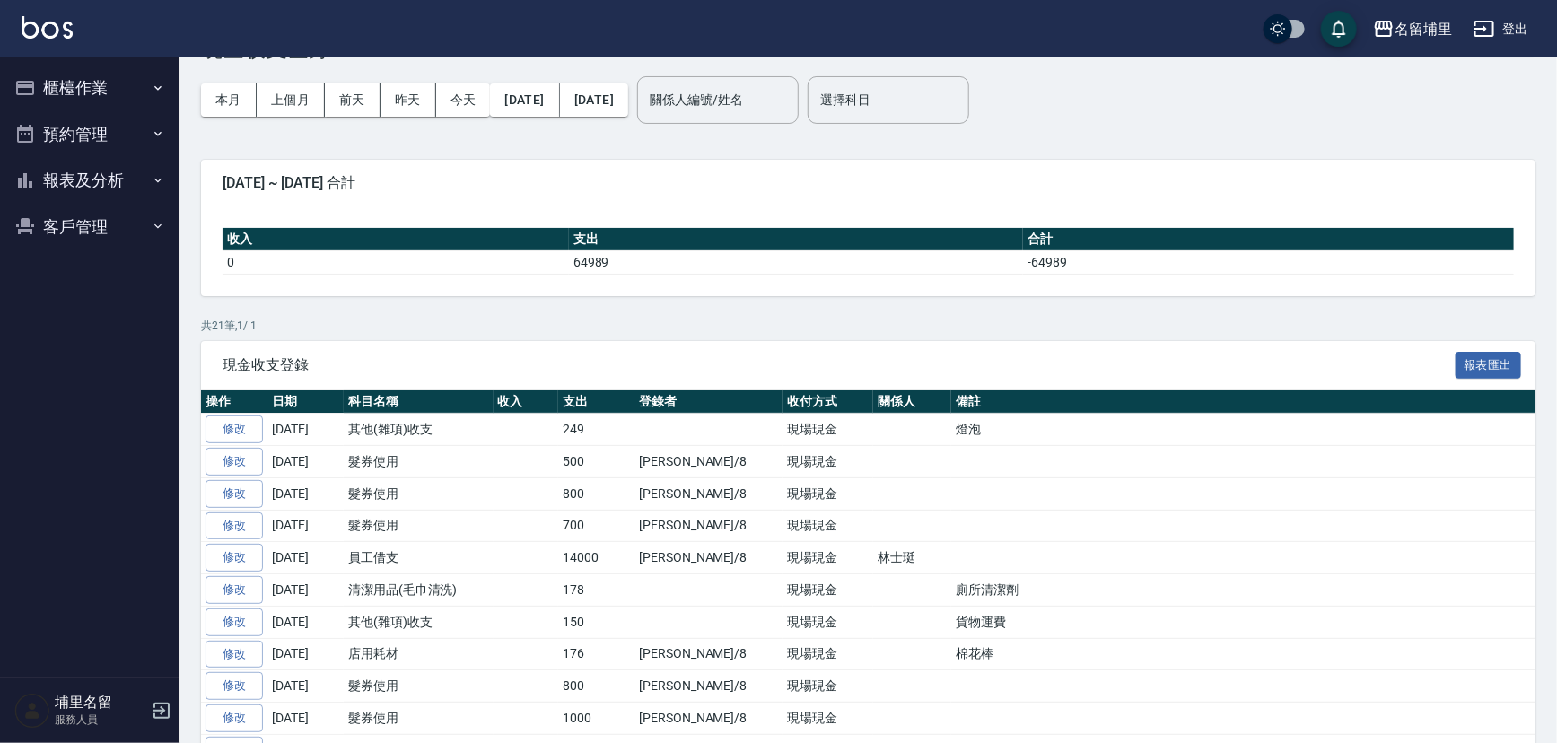
click at [111, 92] on button "櫃檯作業" at bounding box center [89, 88] width 165 height 47
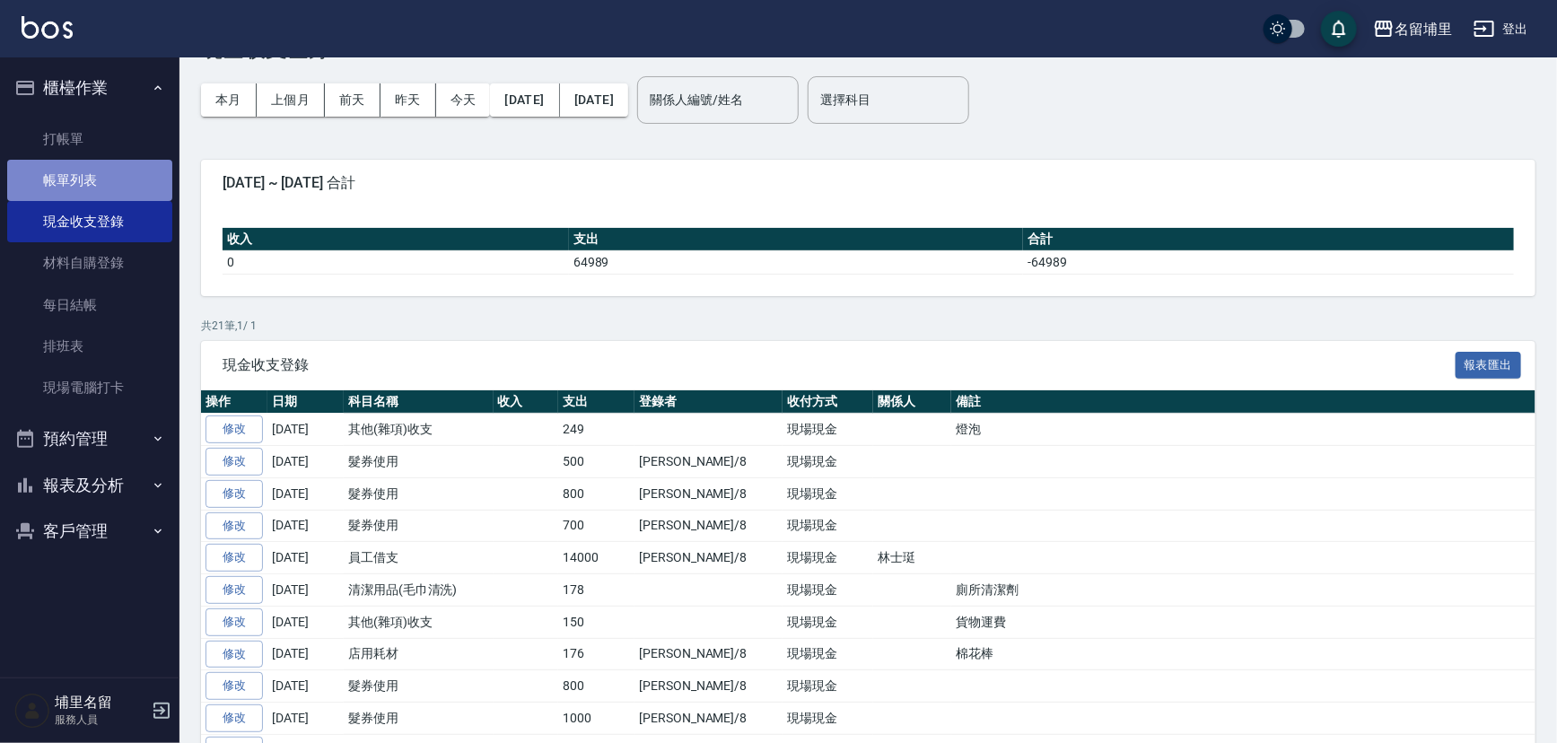
click at [126, 192] on link "帳單列表" at bounding box center [89, 180] width 165 height 41
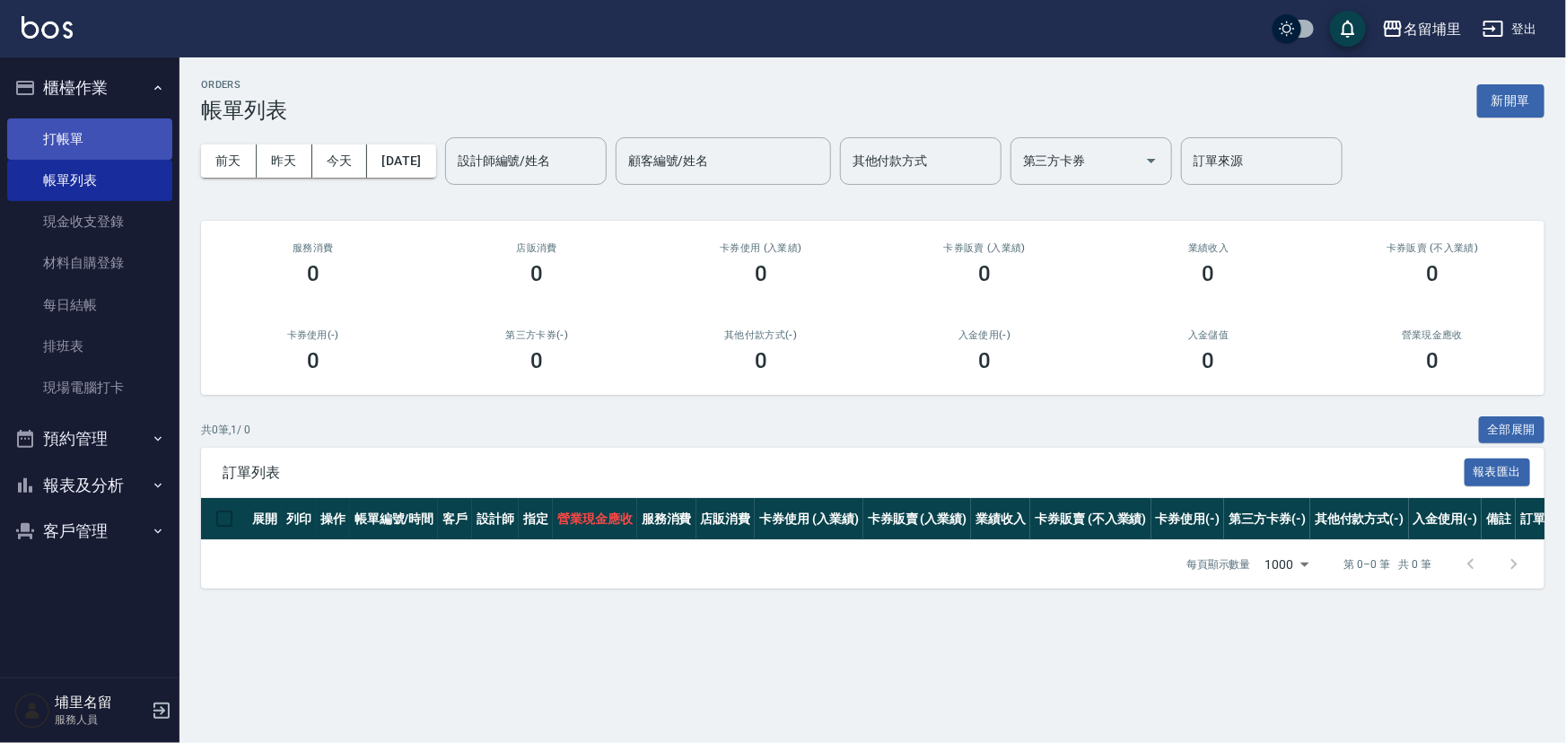
click at [68, 139] on link "打帳單" at bounding box center [89, 138] width 165 height 41
